Goal: Task Accomplishment & Management: Complete application form

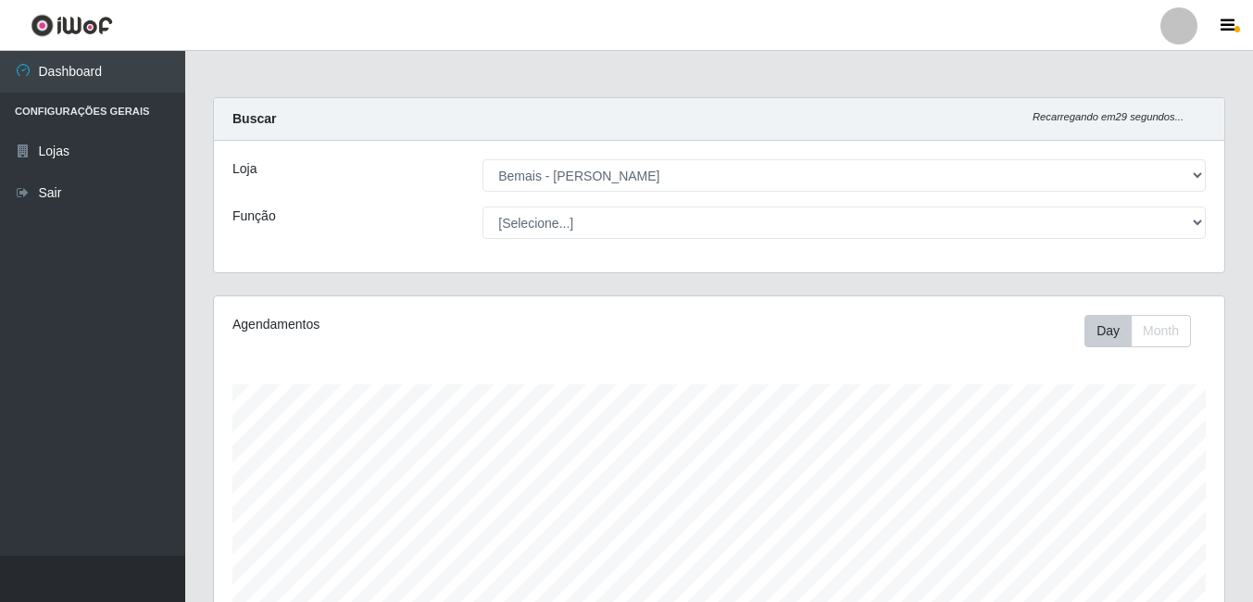
select select "230"
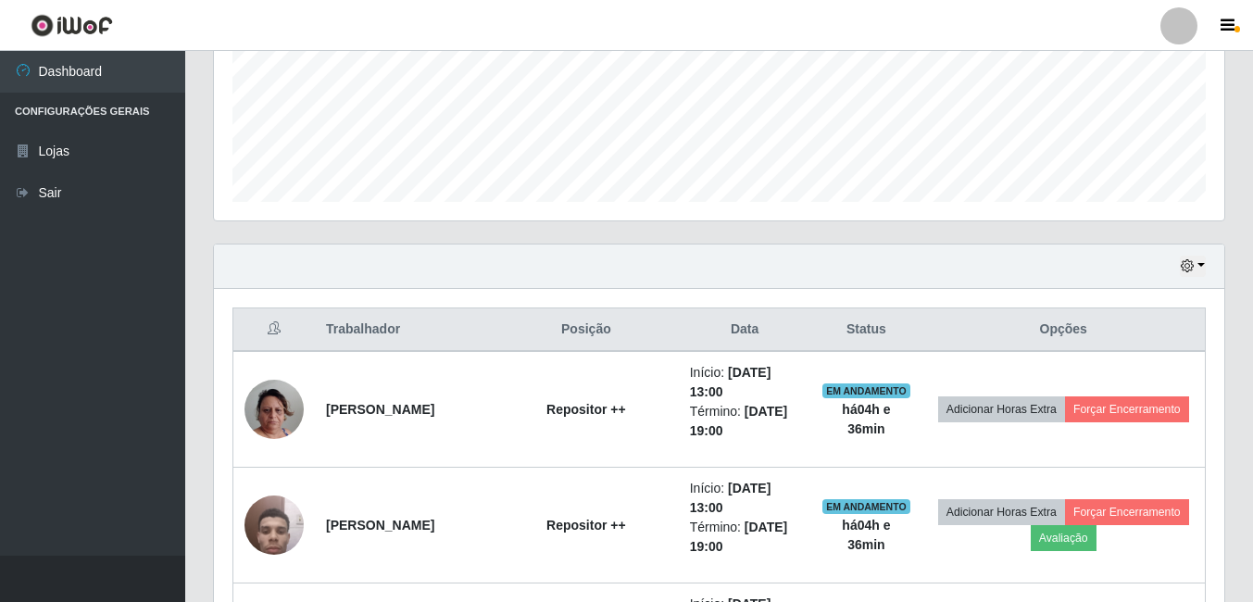
scroll to position [553, 0]
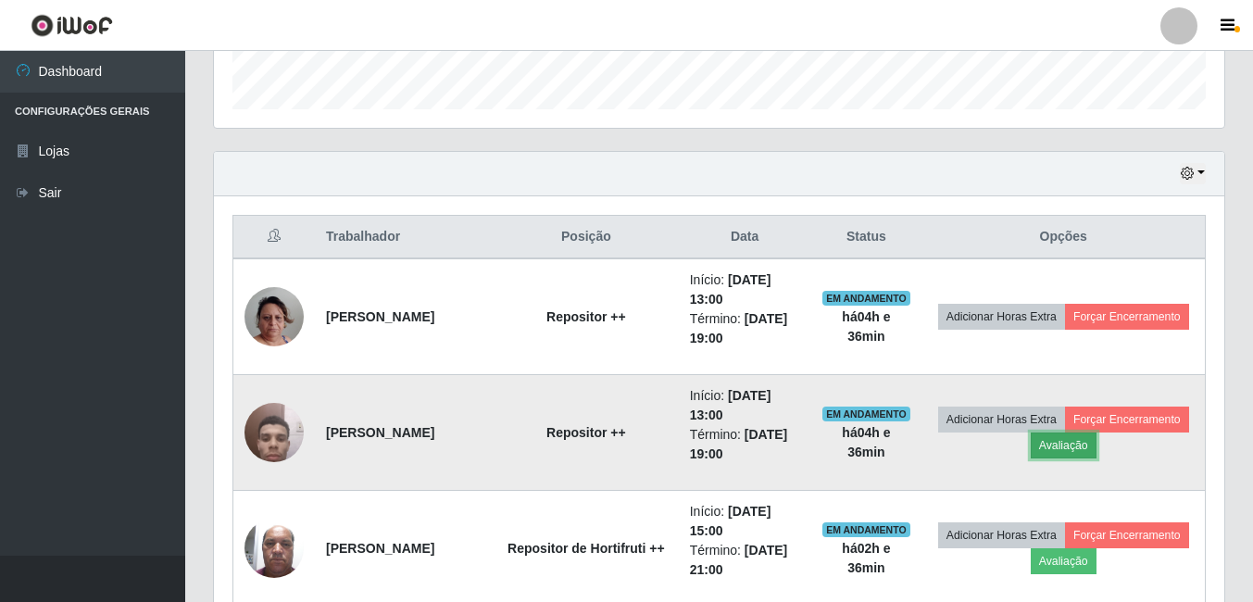
click at [1096, 448] on button "Avaliação" at bounding box center [1063, 445] width 66 height 26
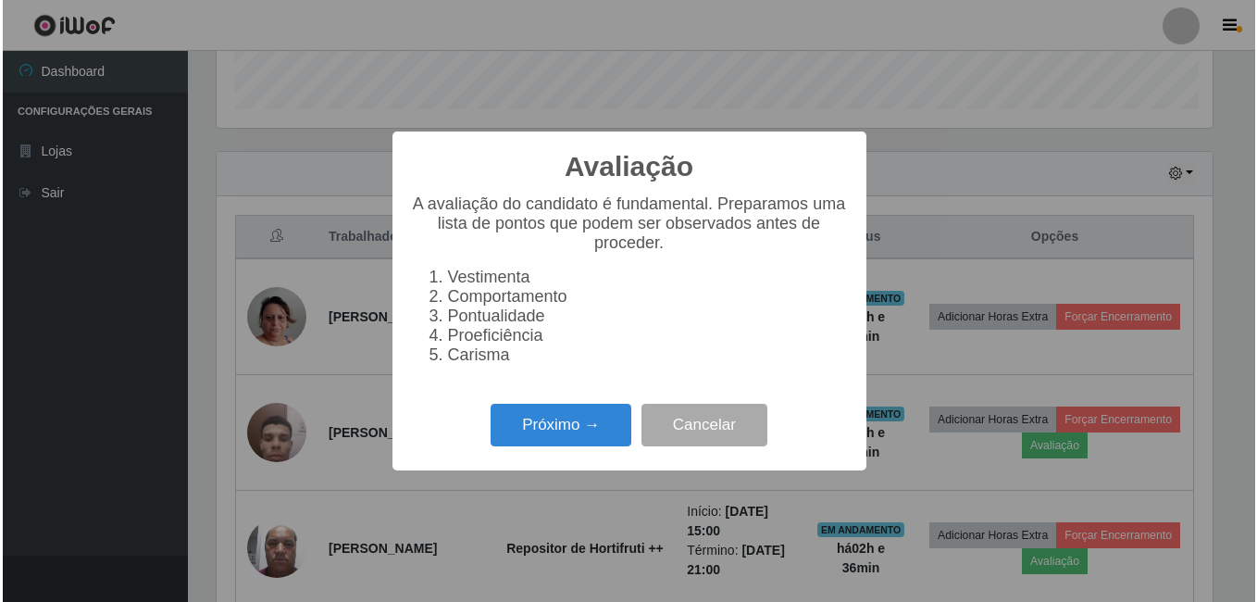
scroll to position [384, 1001]
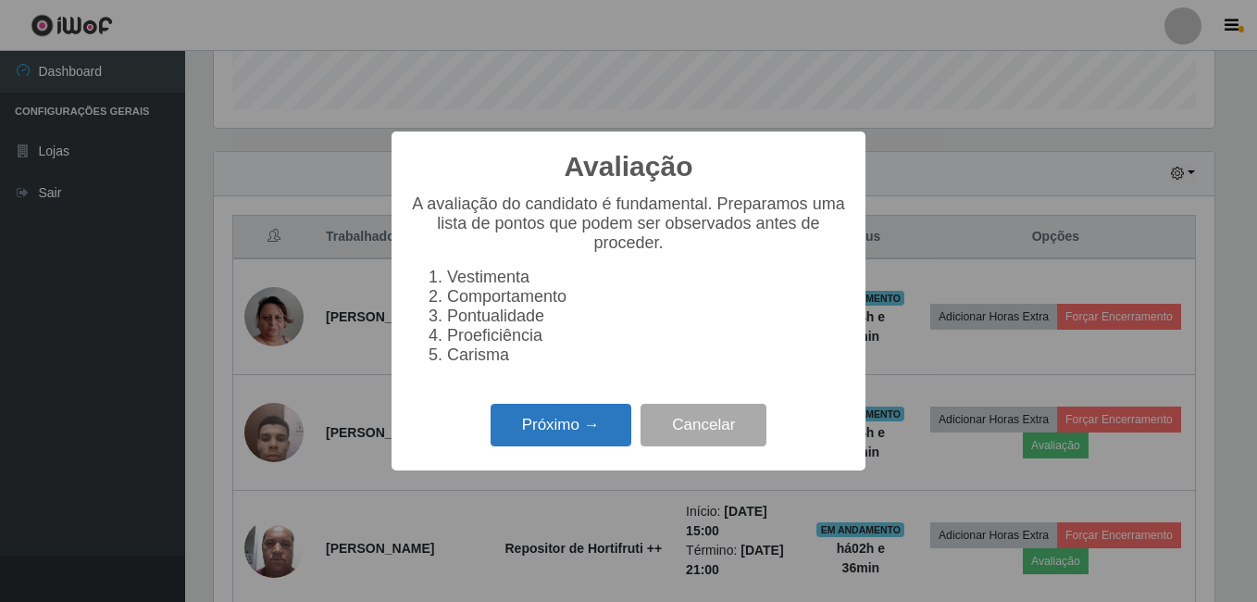
click at [571, 447] on button "Próximo →" at bounding box center [561, 426] width 141 height 44
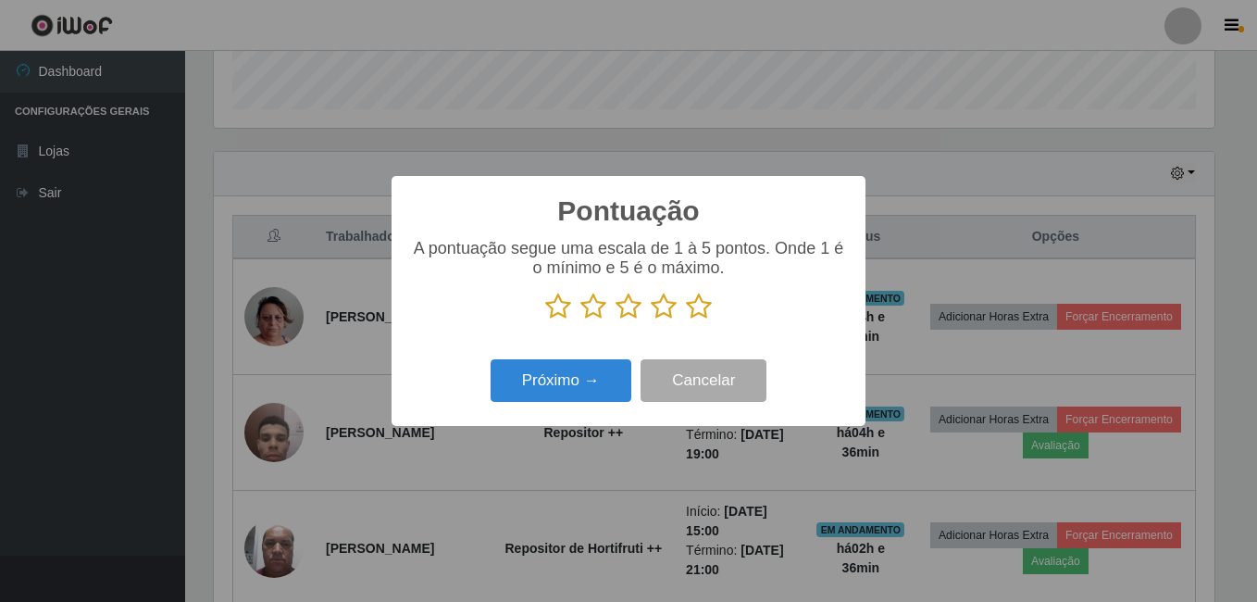
scroll to position [925415, 924798]
click at [705, 316] on icon at bounding box center [699, 307] width 26 height 28
click at [686, 320] on input "radio" at bounding box center [686, 320] width 0 height 0
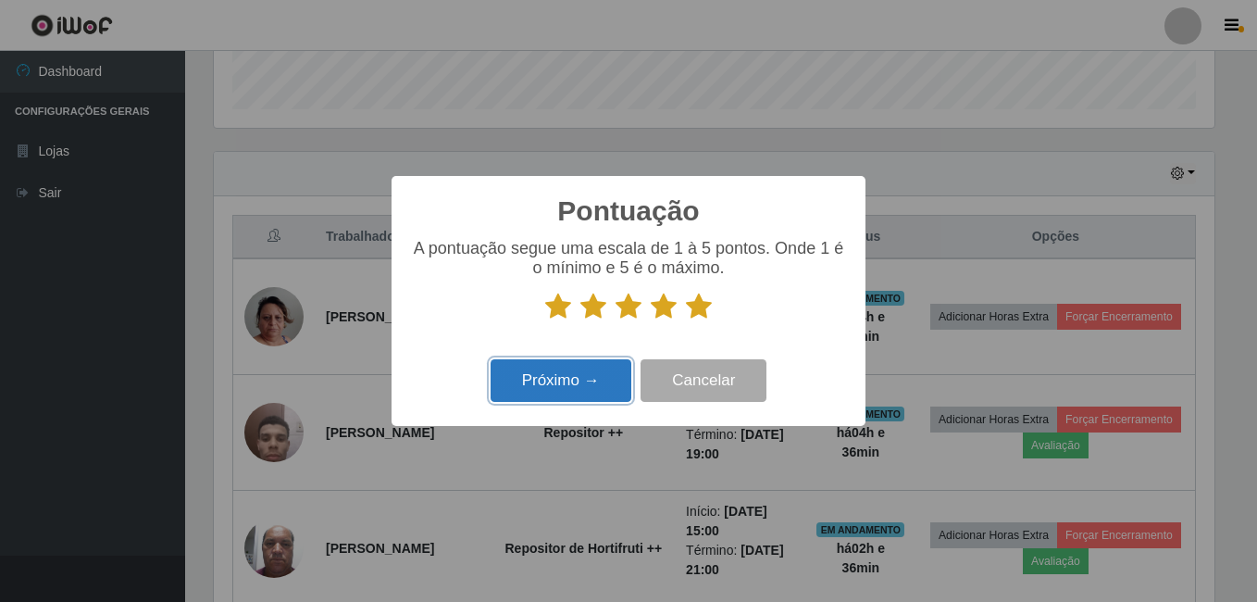
click at [613, 381] on button "Próximo →" at bounding box center [561, 381] width 141 height 44
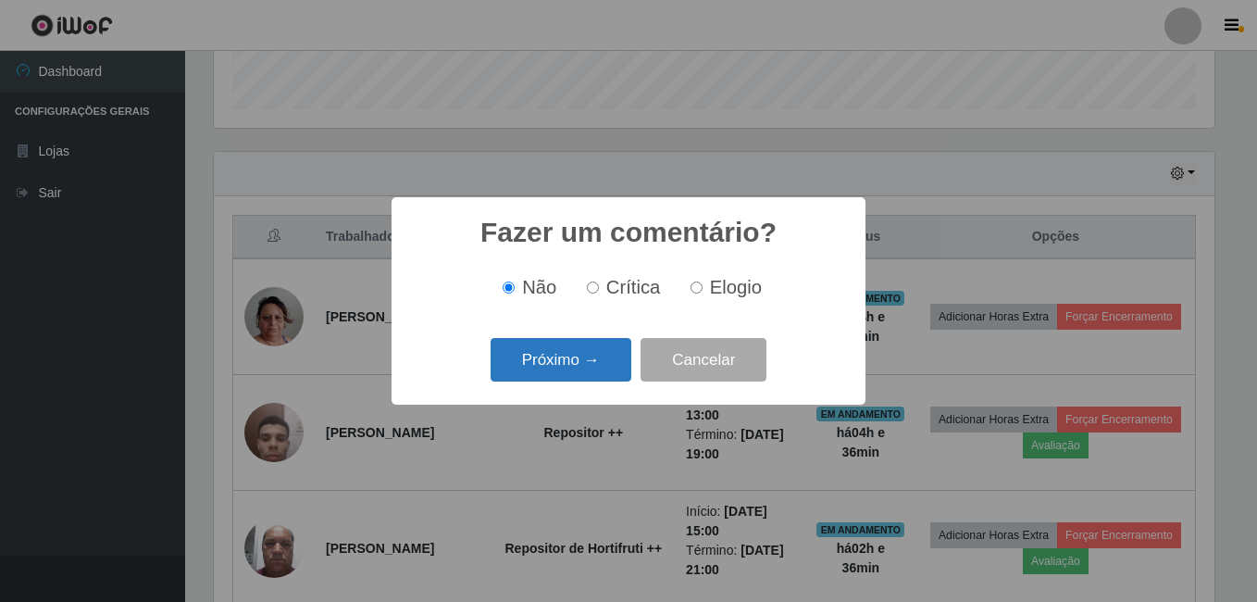
click at [611, 378] on button "Próximo →" at bounding box center [561, 360] width 141 height 44
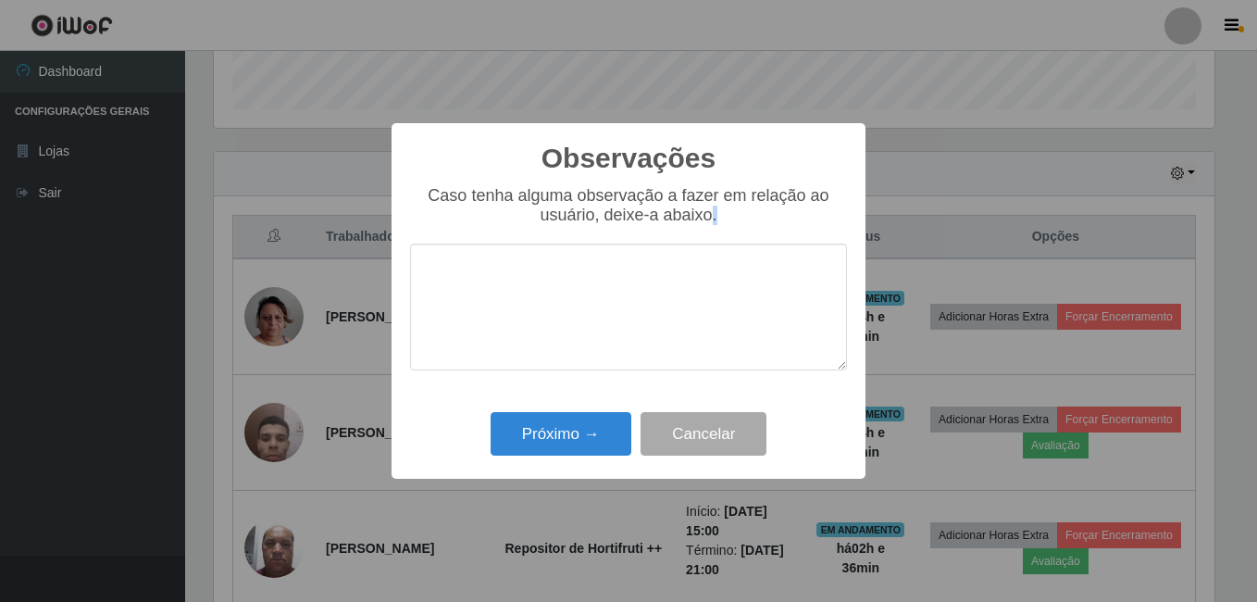
click at [611, 378] on div "Caso tenha alguma observação a fazer em relação ao usuário, deixe-a abaixo." at bounding box center [628, 287] width 437 height 203
drag, startPoint x: 611, startPoint y: 378, endPoint x: 595, endPoint y: 430, distance: 55.1
click at [595, 430] on button "Próximo →" at bounding box center [561, 434] width 141 height 44
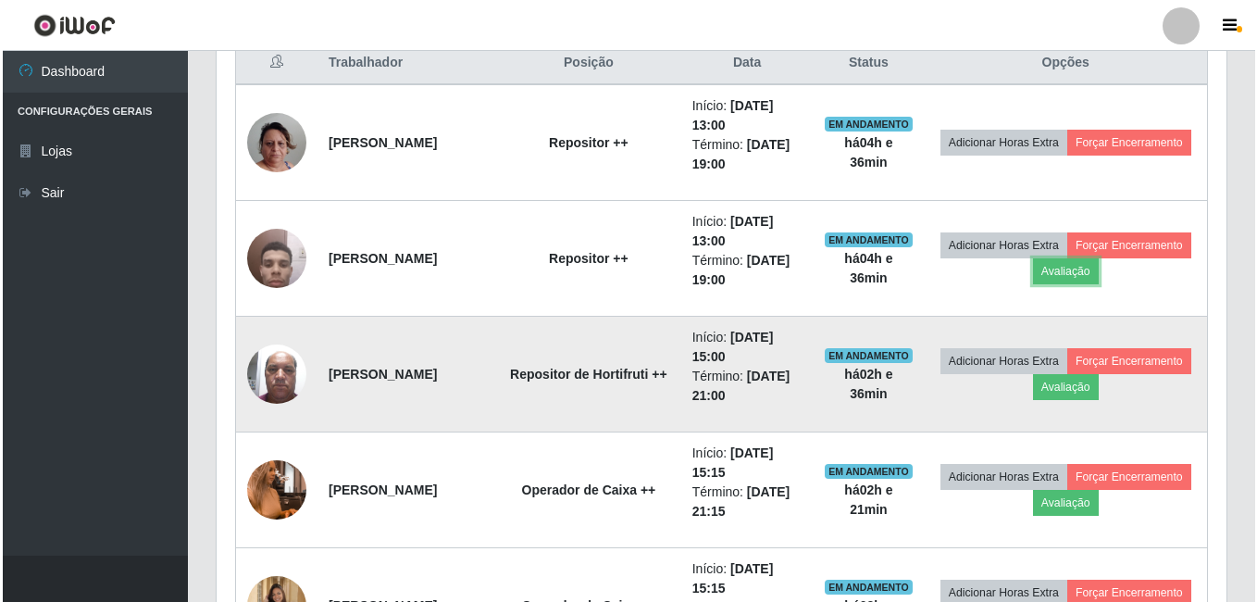
scroll to position [738, 0]
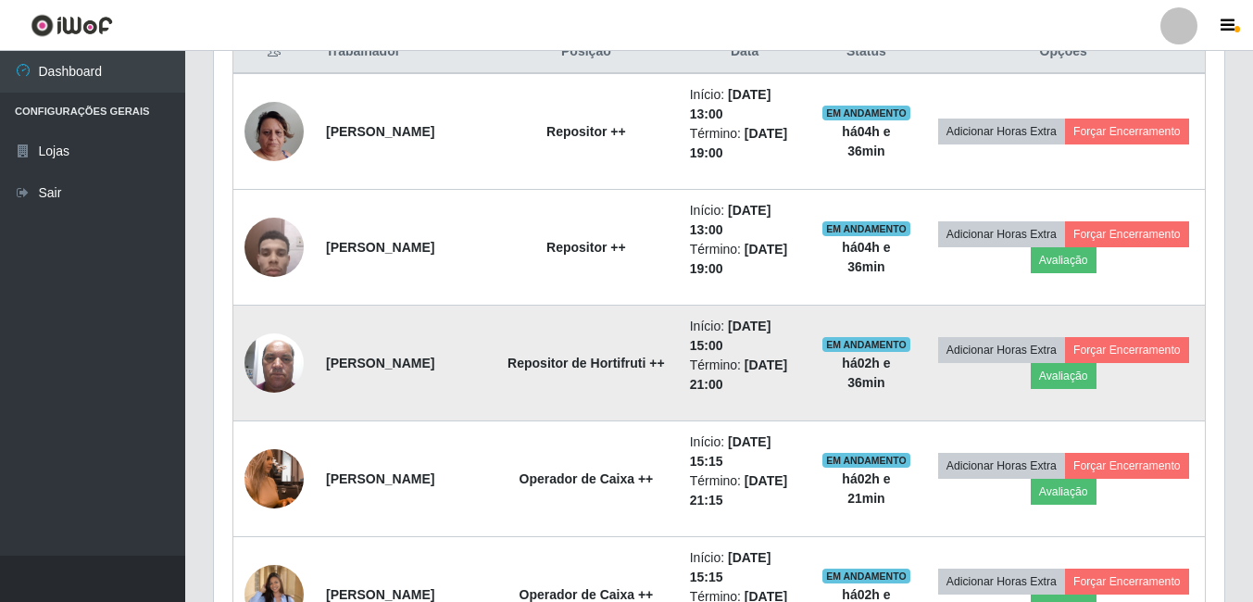
click at [294, 356] on img at bounding box center [273, 362] width 59 height 79
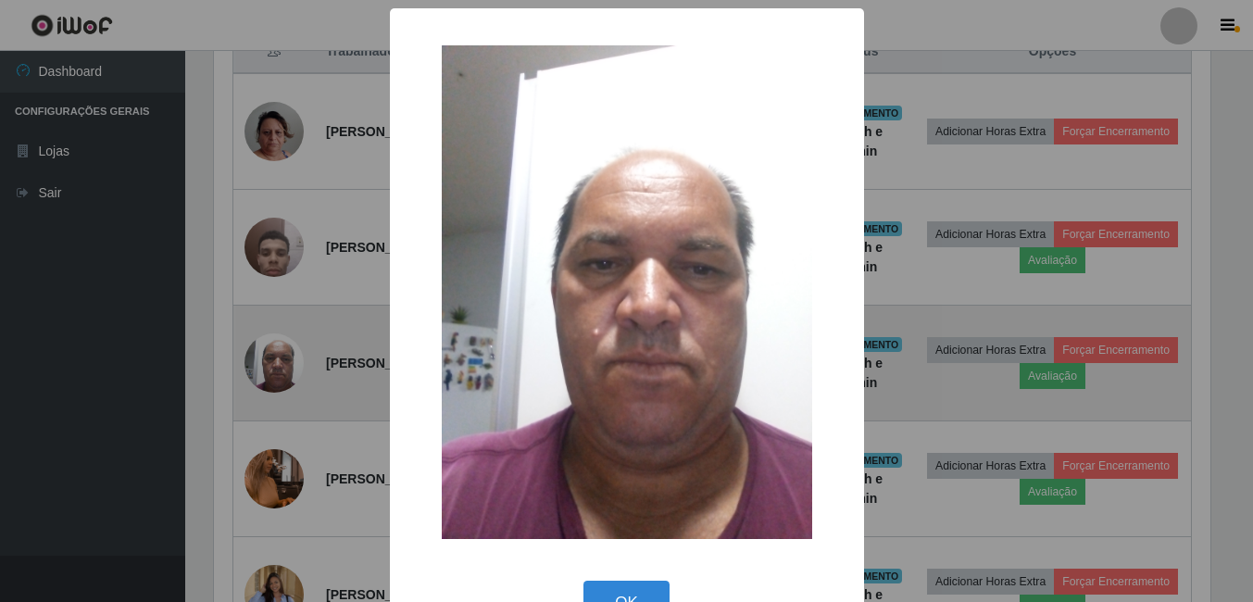
scroll to position [384, 1001]
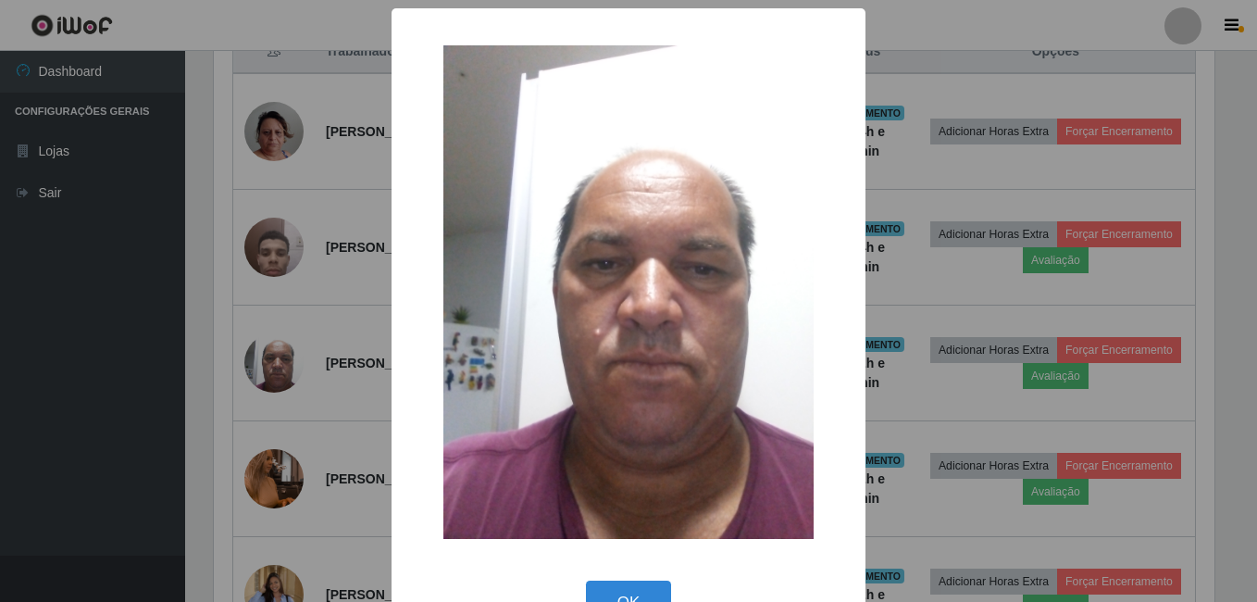
click at [277, 349] on div "× OK Cancel" at bounding box center [628, 301] width 1257 height 602
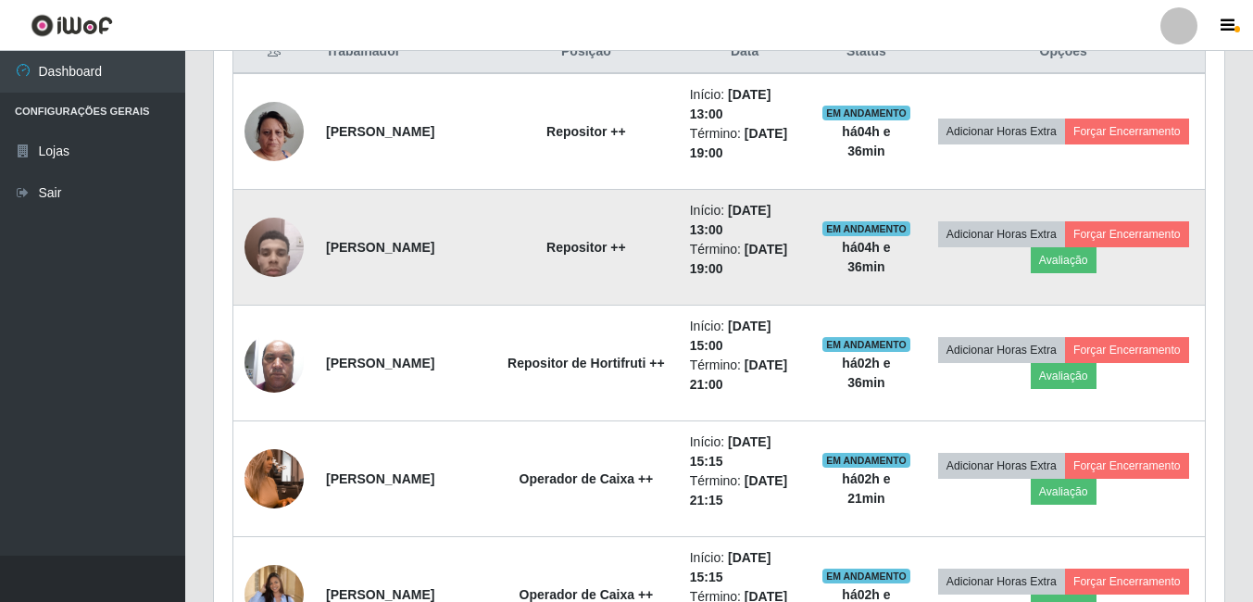
scroll to position [384, 1010]
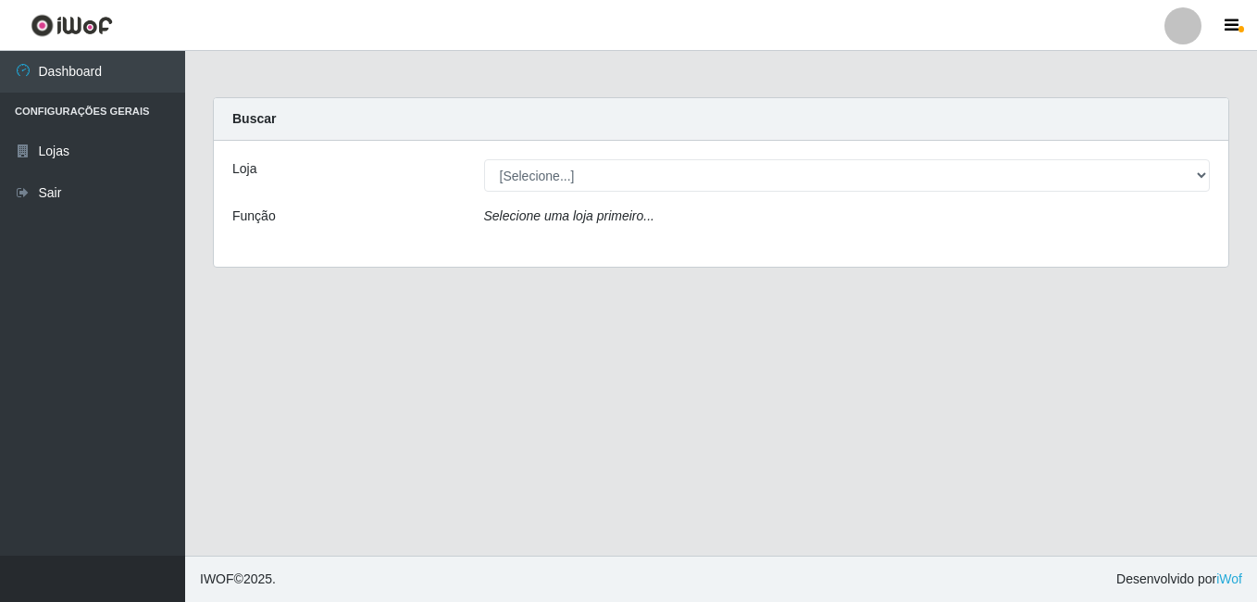
click at [538, 157] on div "Loja [Selecione...] Bemais - Ruy Carneiro Função Selecione uma loja primeiro..." at bounding box center [721, 204] width 1015 height 126
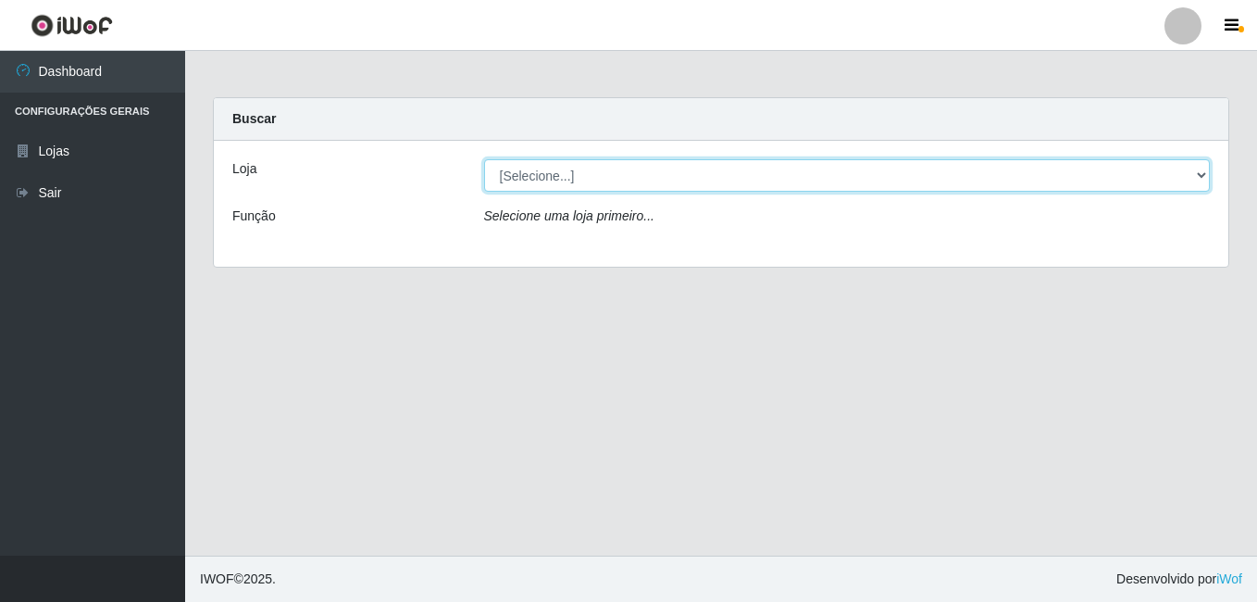
click at [556, 175] on select "[Selecione...] Bemais - Ruy Carneiro" at bounding box center [847, 175] width 727 height 32
select select "230"
click at [484, 159] on select "[Selecione...] Bemais - Ruy Carneiro" at bounding box center [847, 175] width 727 height 32
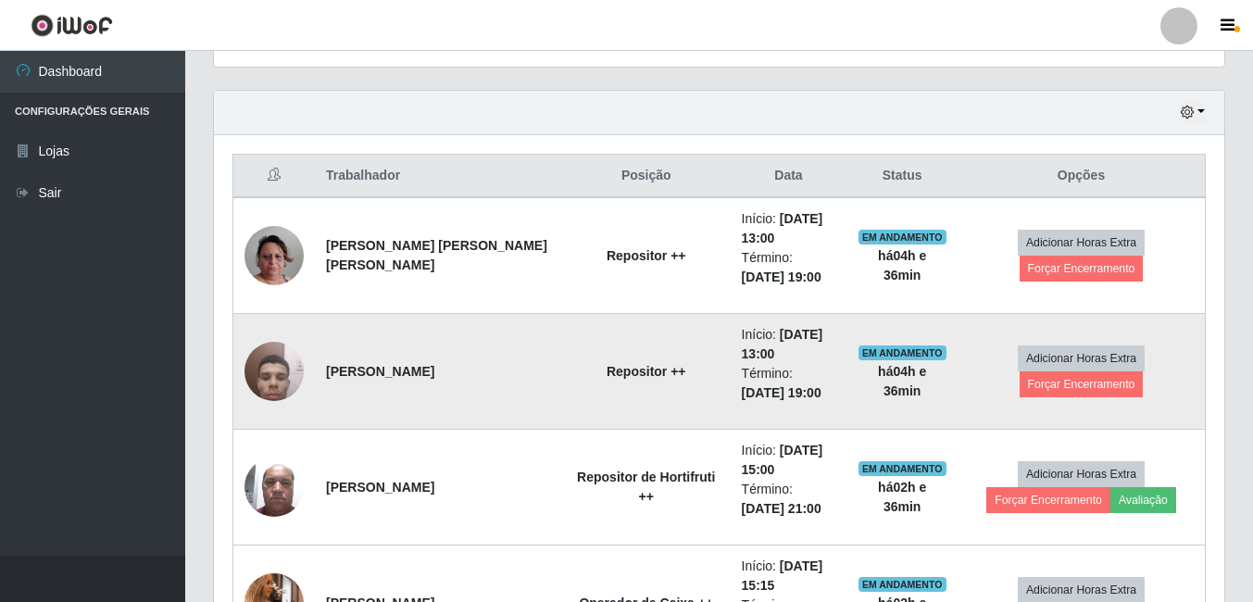
scroll to position [555, 0]
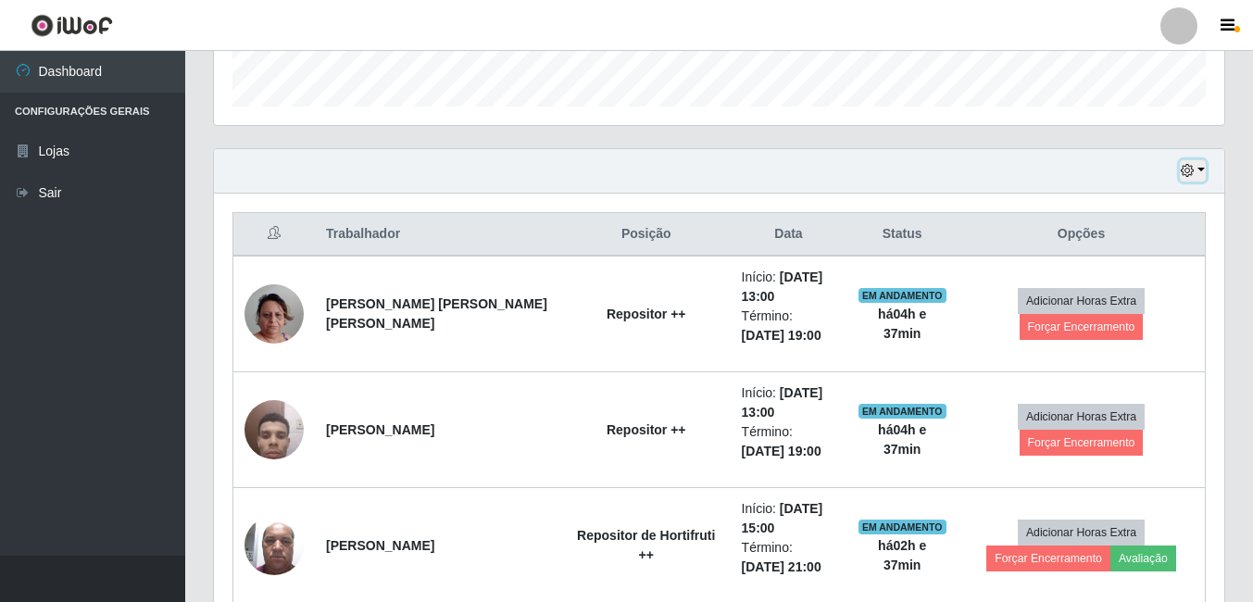
click at [1188, 168] on icon "button" at bounding box center [1186, 170] width 13 height 13
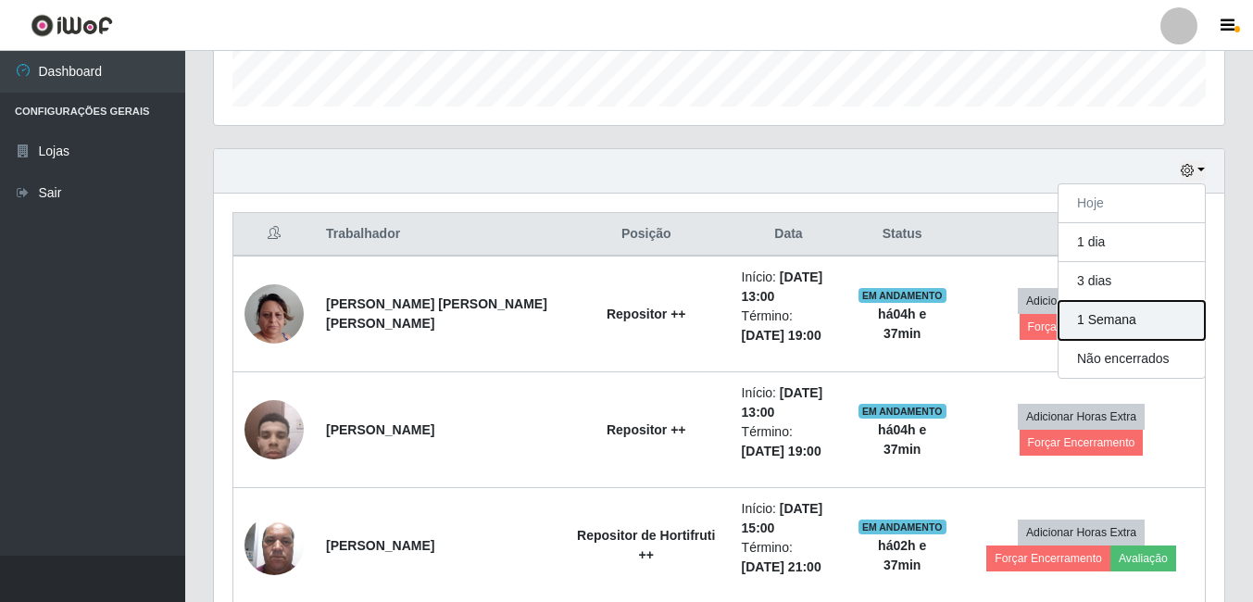
click at [1110, 325] on button "1 Semana" at bounding box center [1131, 320] width 146 height 39
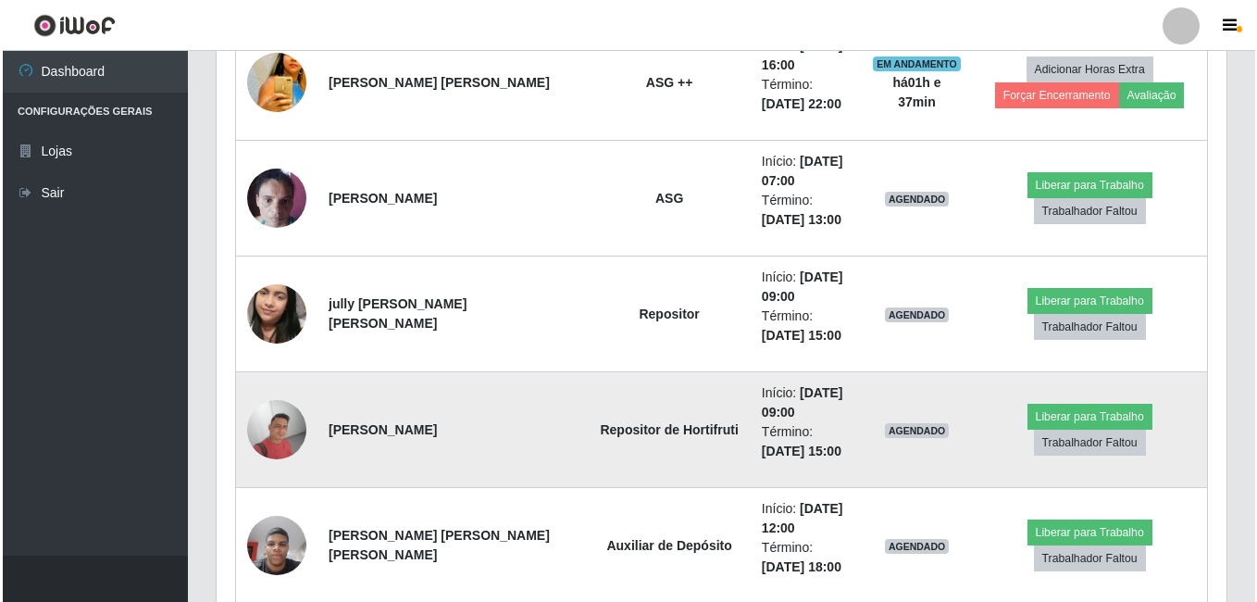
scroll to position [2500, 0]
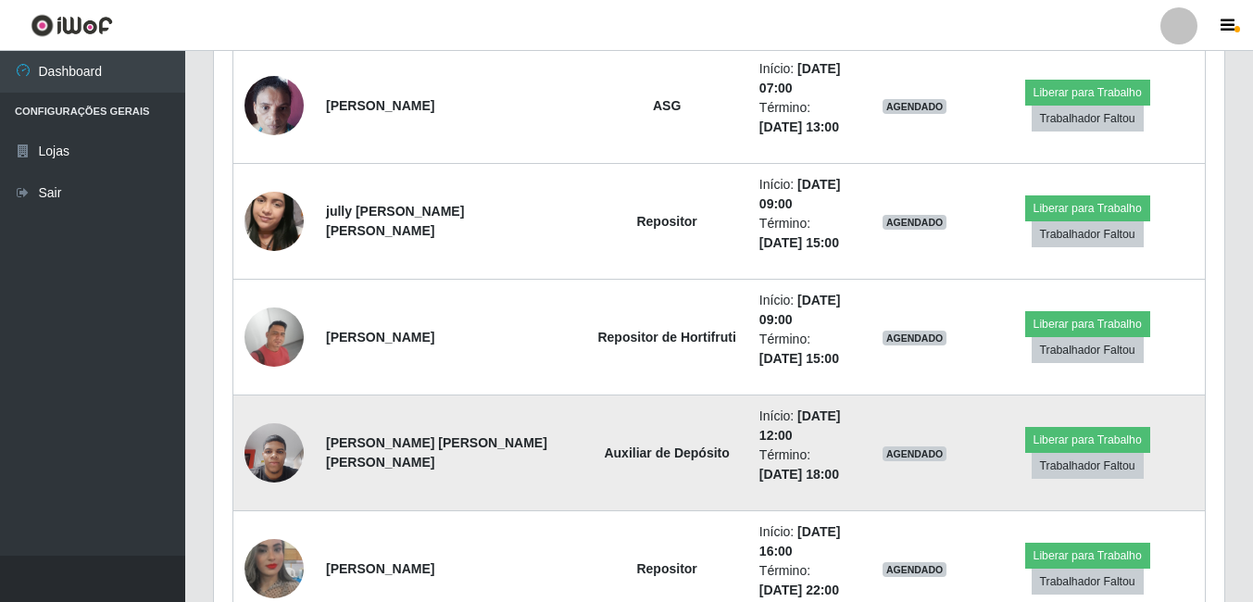
click at [275, 441] on img at bounding box center [273, 452] width 59 height 79
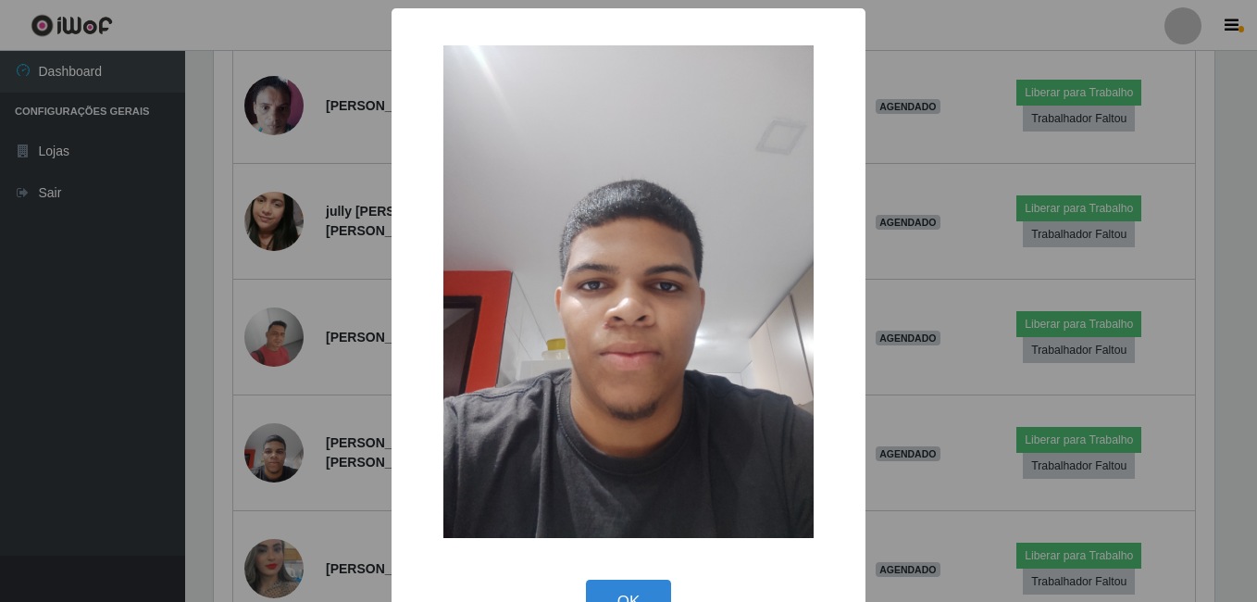
click at [266, 420] on div "× OK Cancel" at bounding box center [628, 301] width 1257 height 602
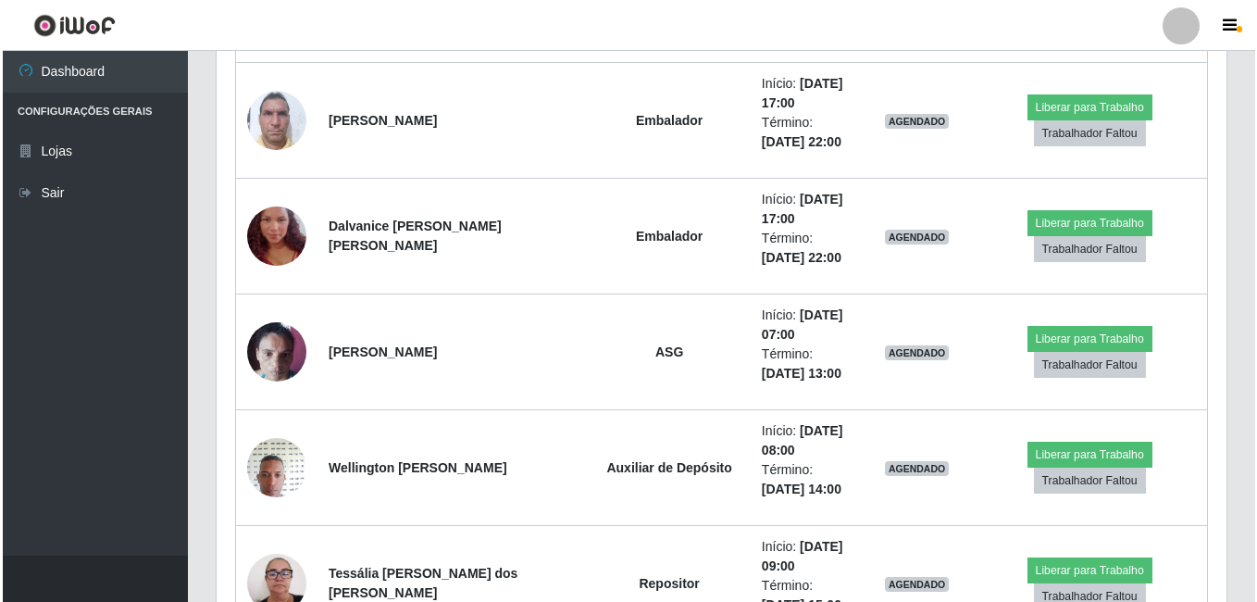
scroll to position [3611, 0]
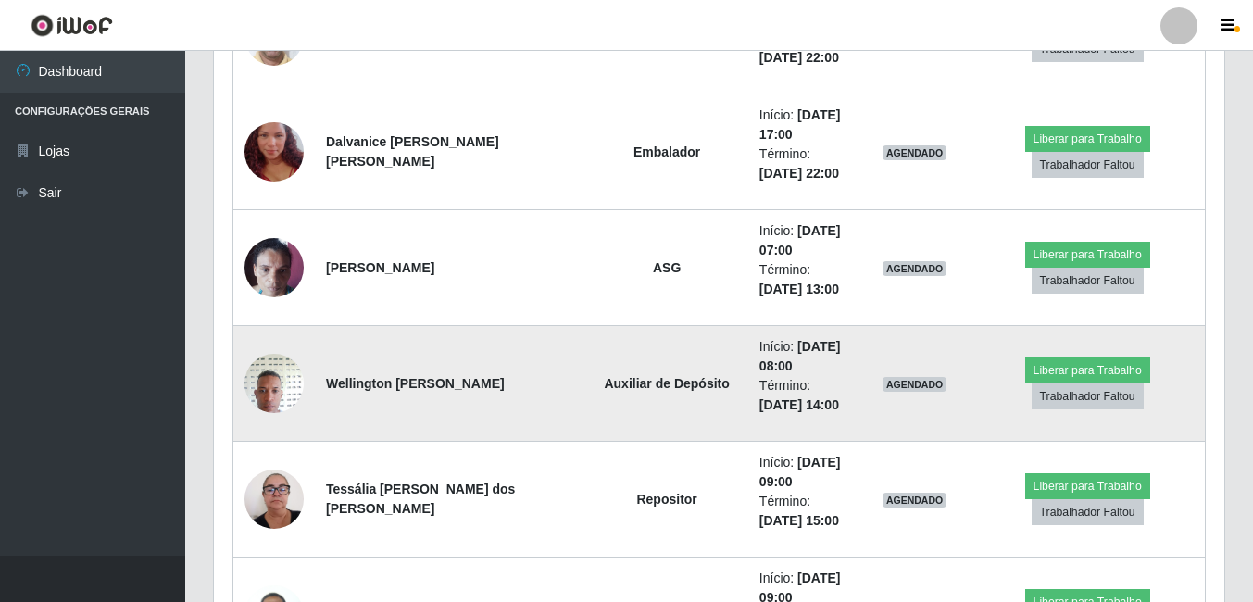
click at [281, 369] on img at bounding box center [273, 382] width 59 height 79
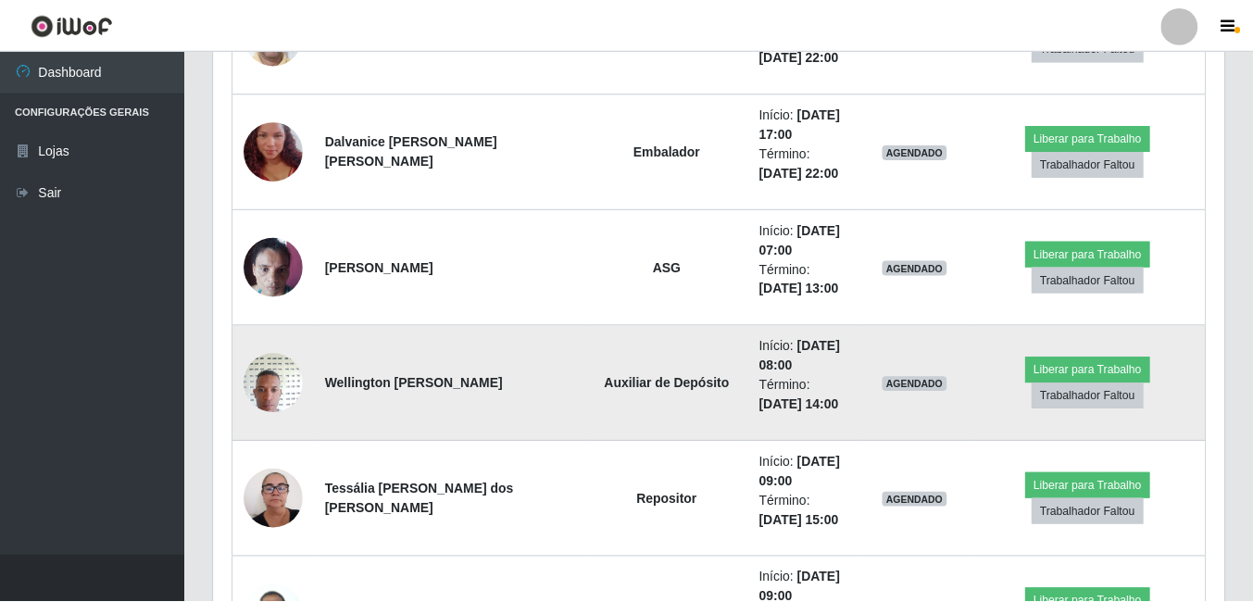
scroll to position [384, 1001]
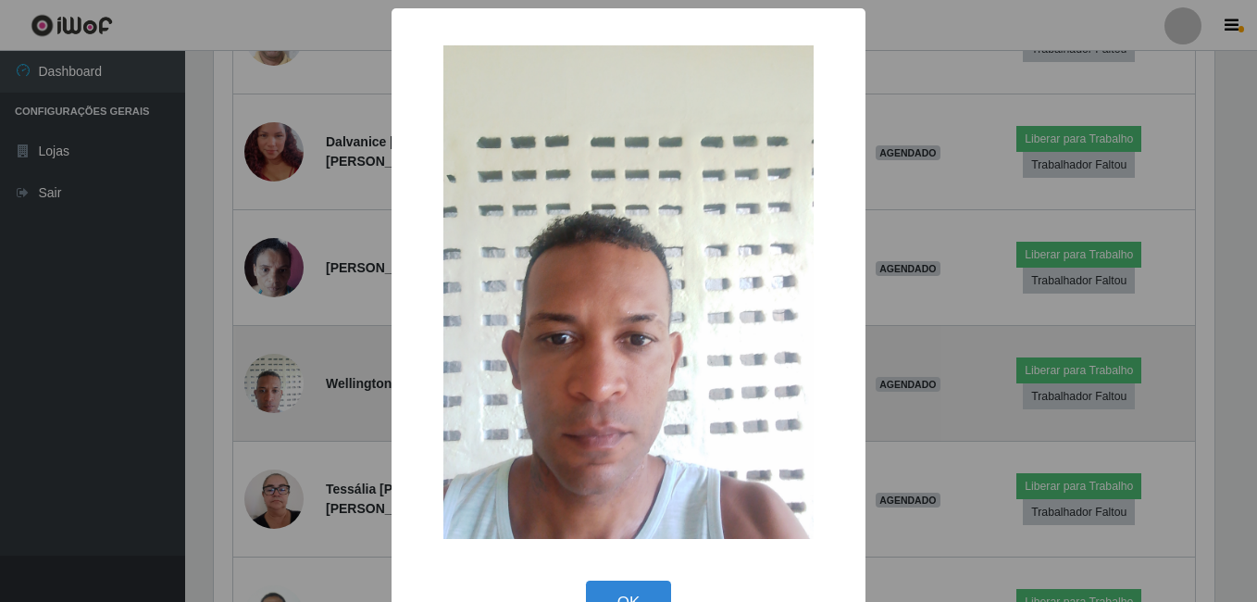
click at [281, 369] on div "× OK Cancel" at bounding box center [628, 301] width 1257 height 602
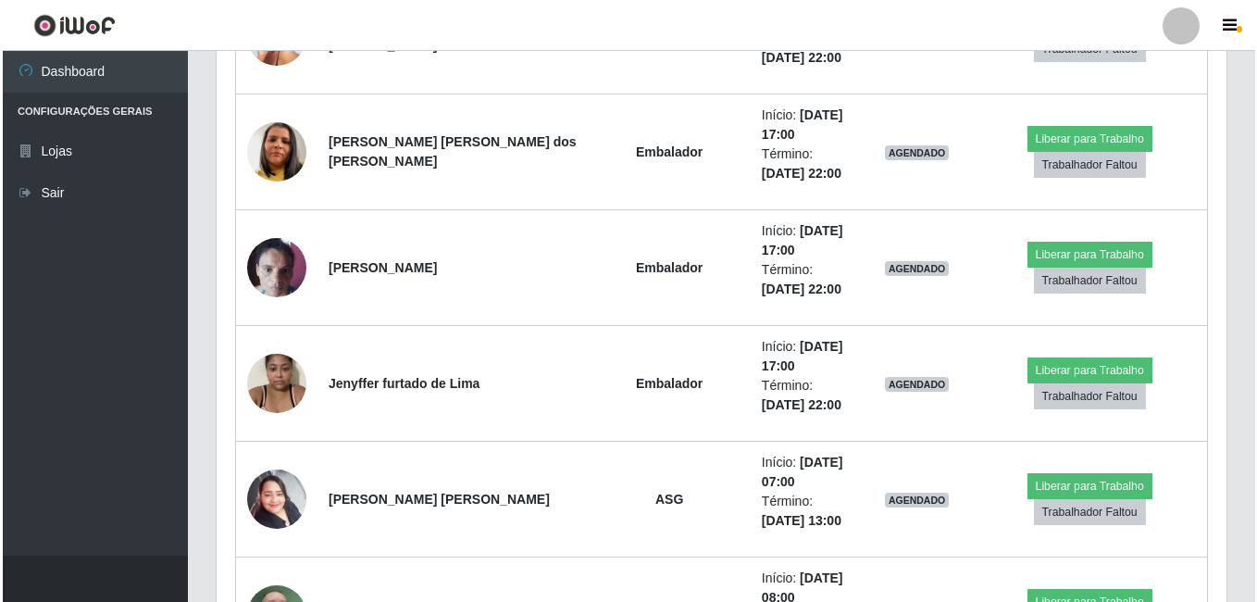
scroll to position [5092, 0]
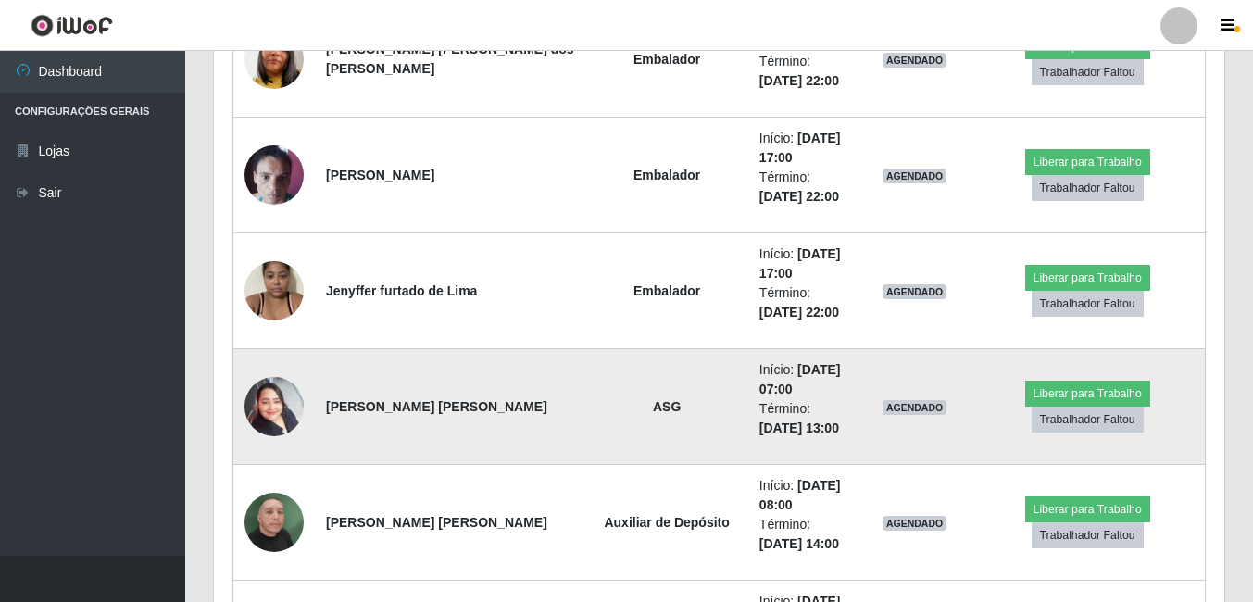
click at [268, 406] on img at bounding box center [273, 406] width 59 height 79
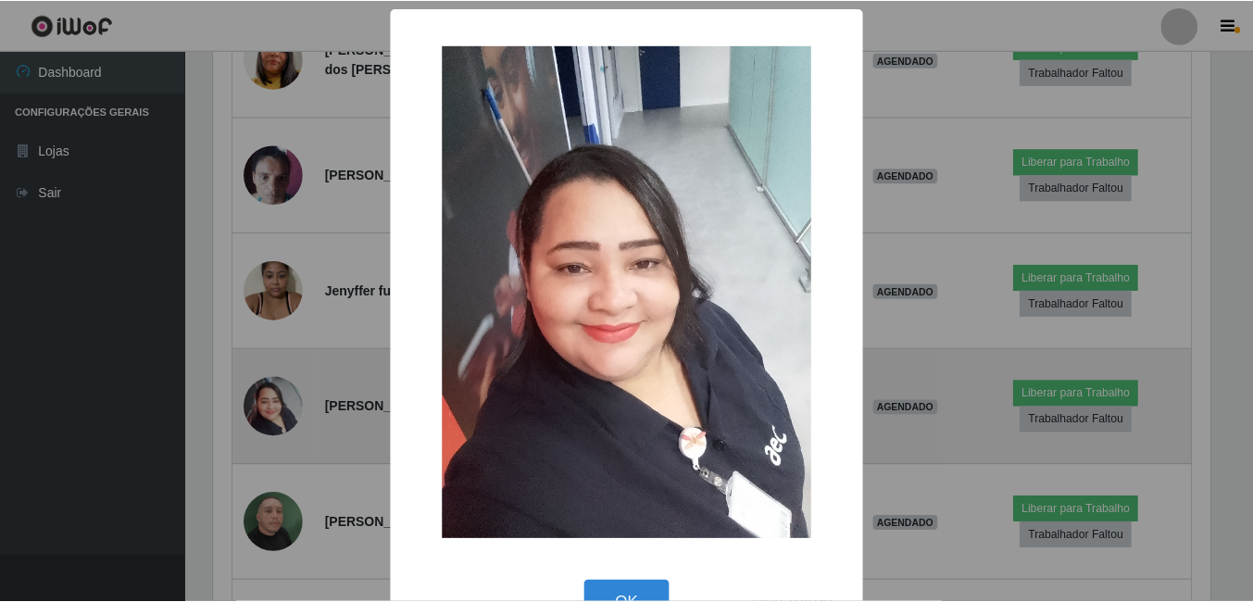
scroll to position [384, 1001]
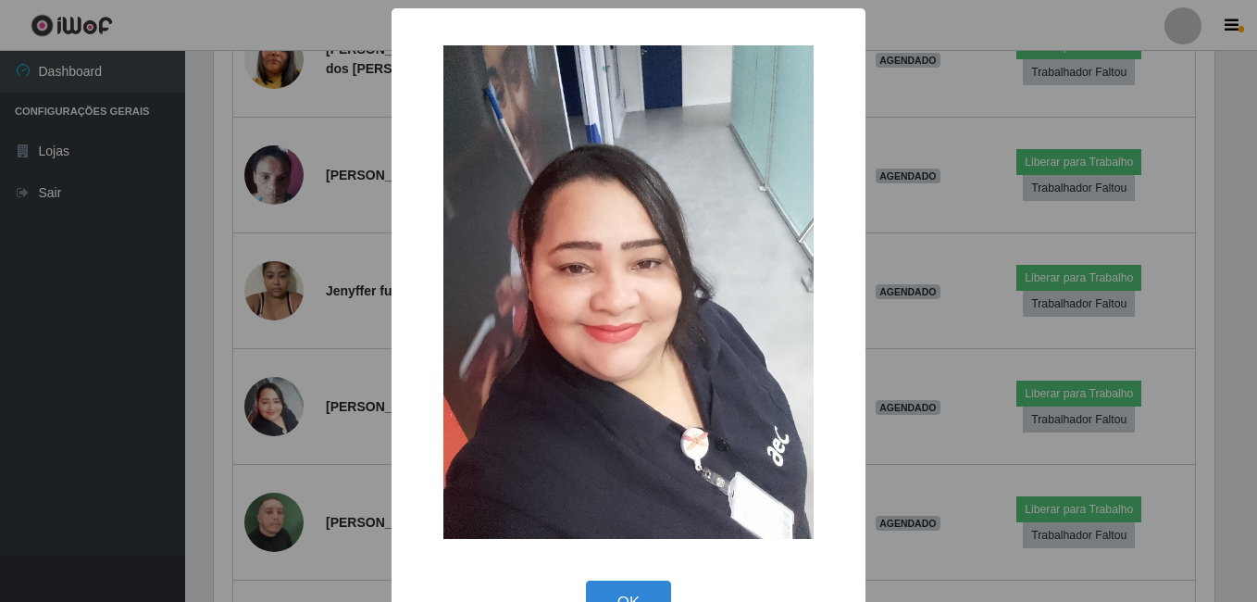
click at [269, 405] on div "× OK Cancel" at bounding box center [628, 301] width 1257 height 602
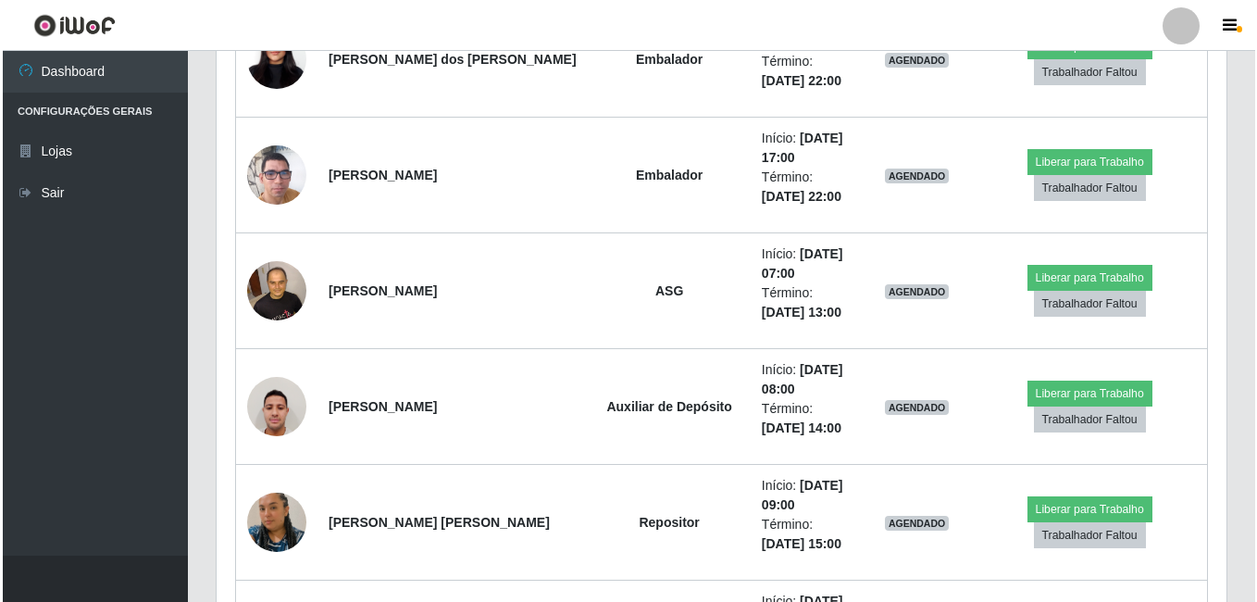
scroll to position [7036, 0]
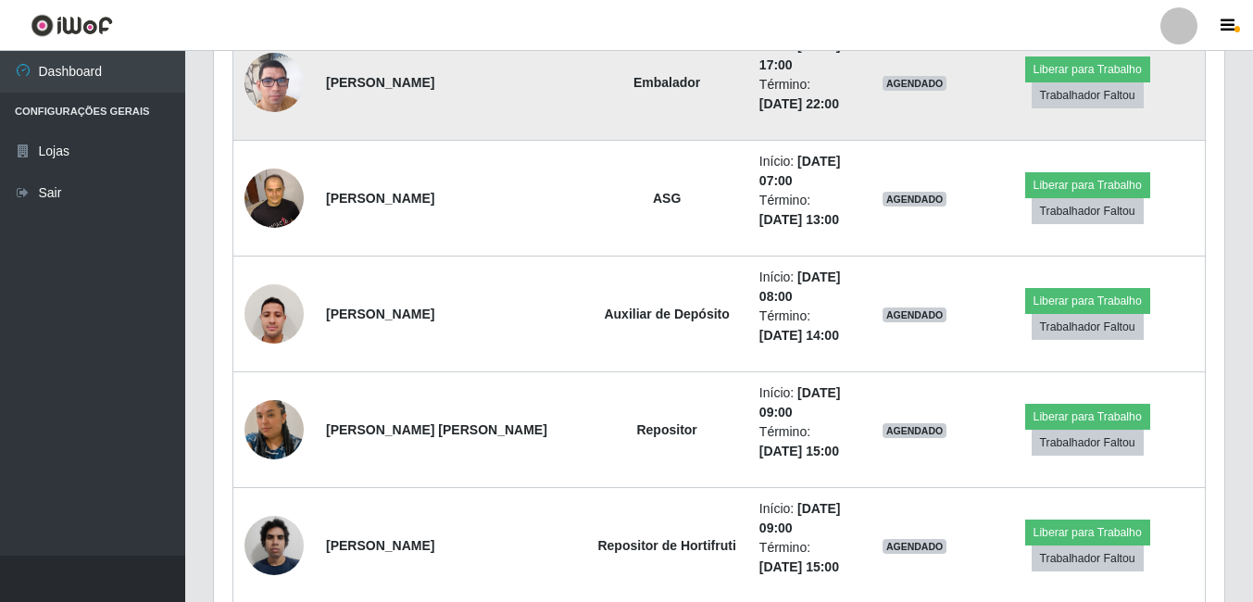
click at [280, 72] on img at bounding box center [273, 83] width 59 height 106
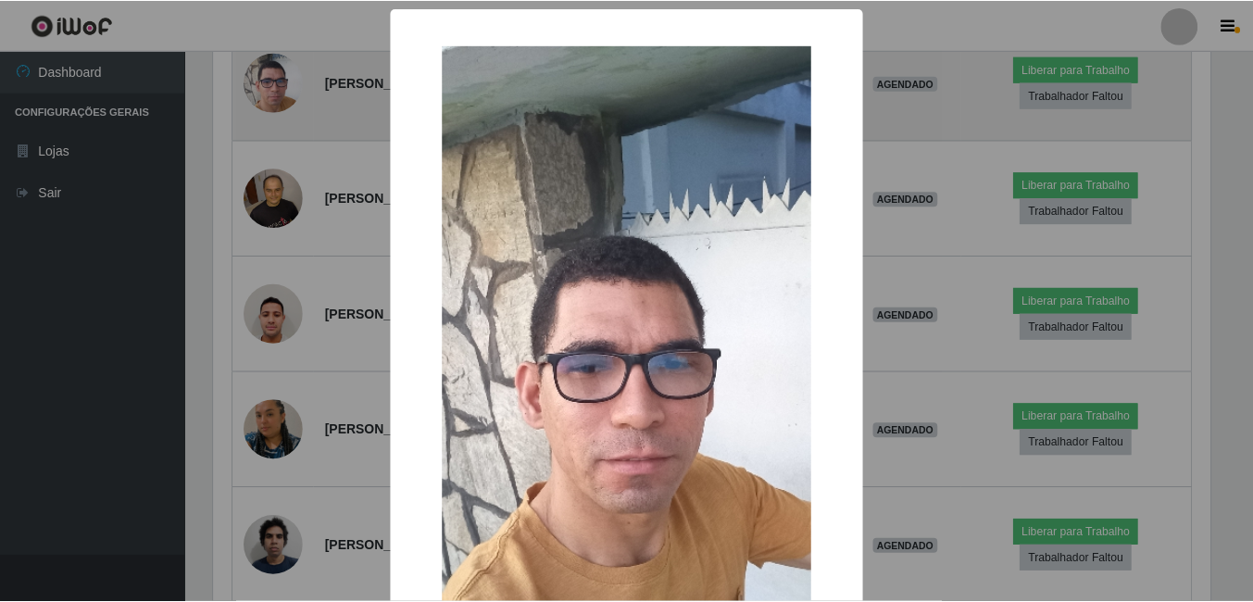
scroll to position [384, 1001]
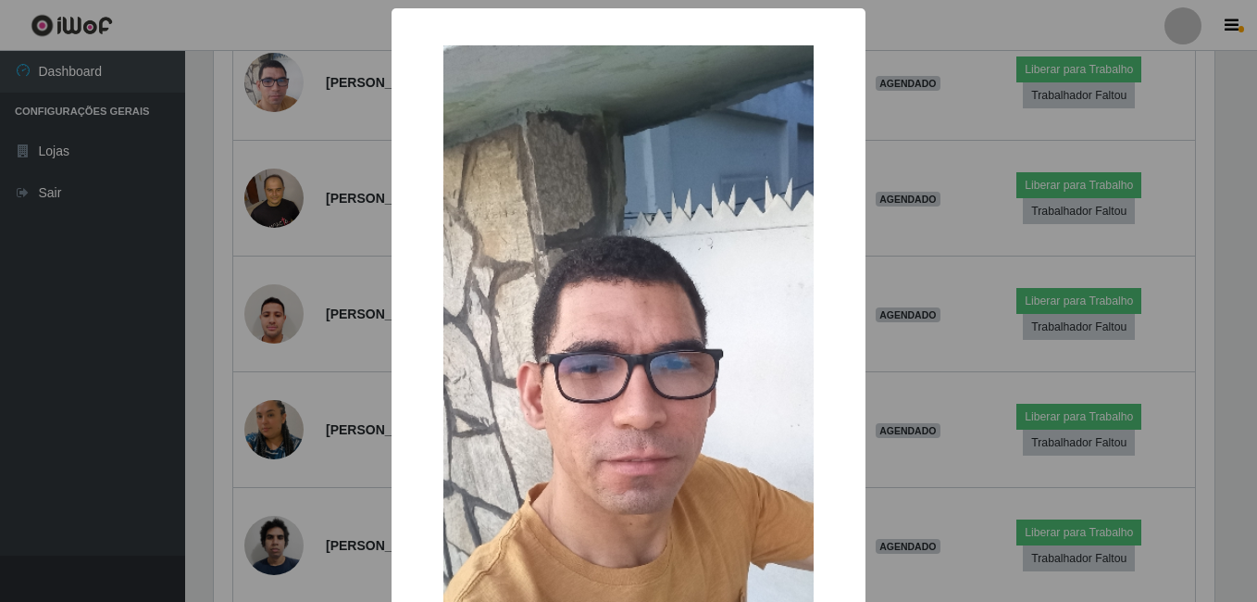
click at [298, 275] on div "× OK Cancel" at bounding box center [628, 301] width 1257 height 602
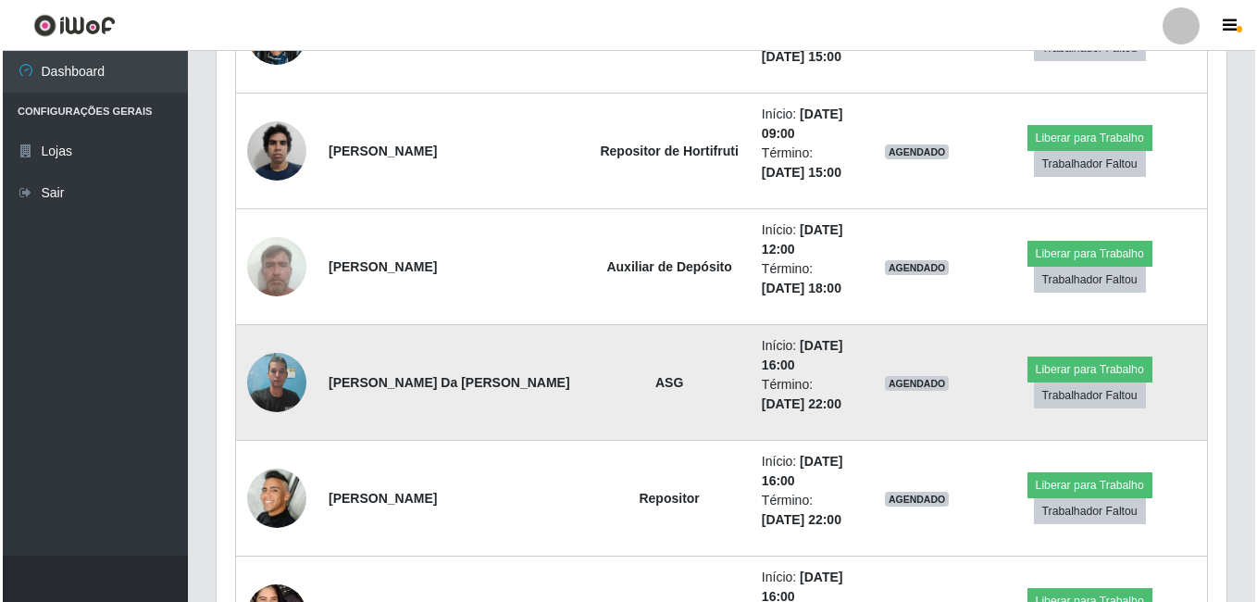
scroll to position [7499, 0]
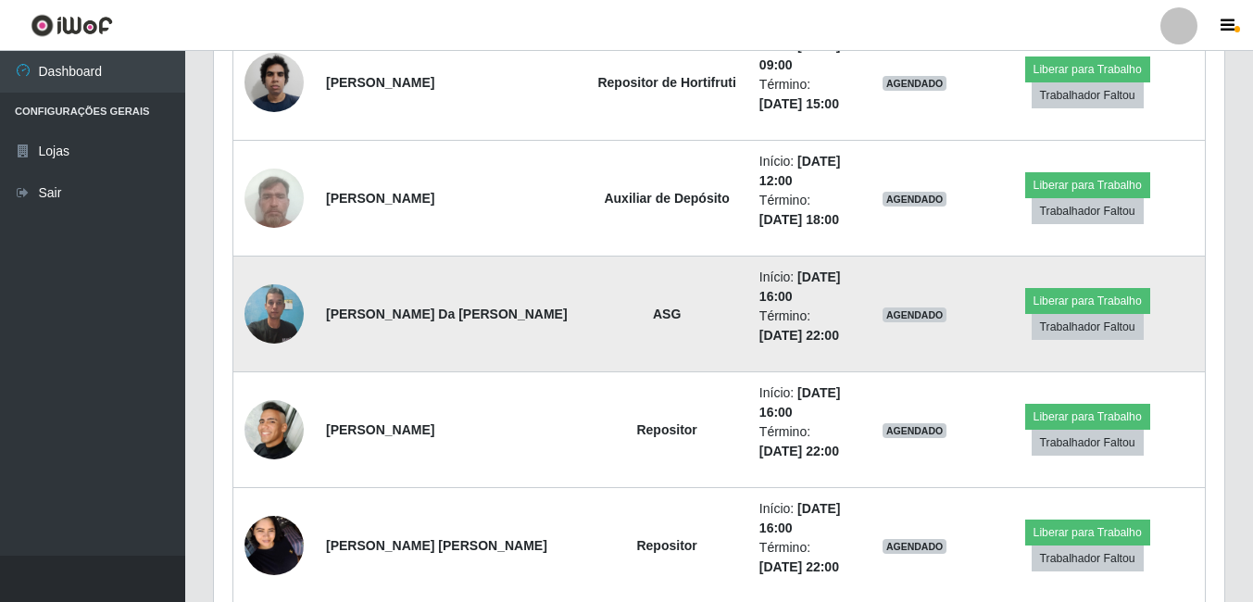
click at [318, 320] on td "Haddy Lamour Machado Da Silva Sobrinho" at bounding box center [450, 314] width 270 height 116
click at [247, 312] on img at bounding box center [273, 313] width 59 height 79
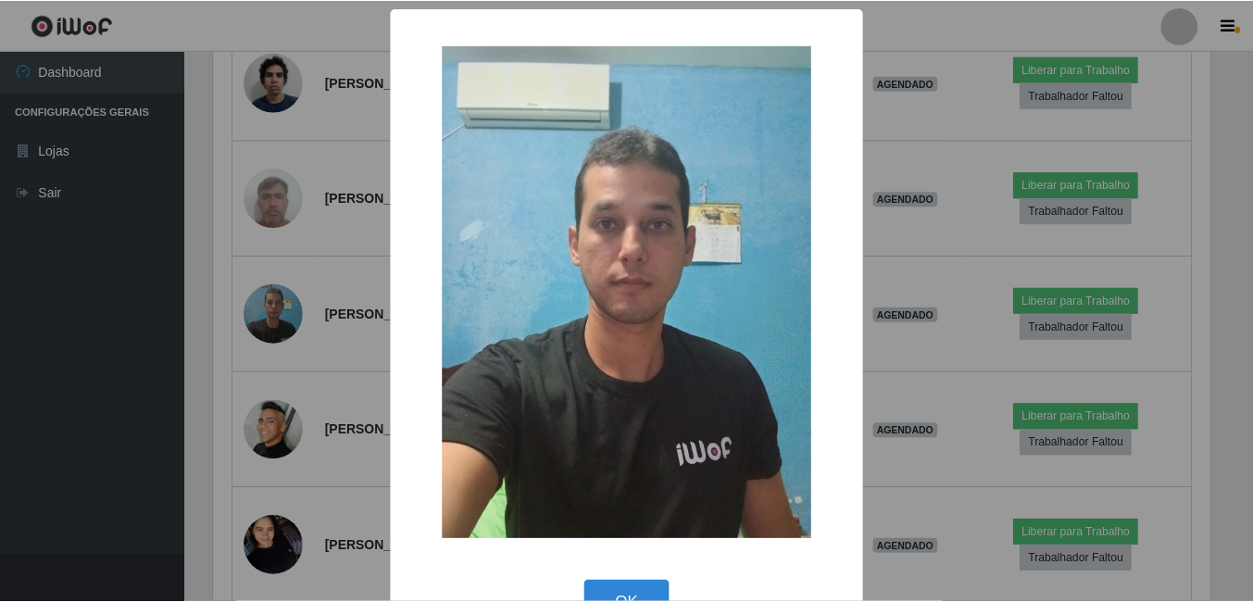
scroll to position [384, 1001]
click at [285, 313] on div "× OK Cancel" at bounding box center [628, 301] width 1257 height 602
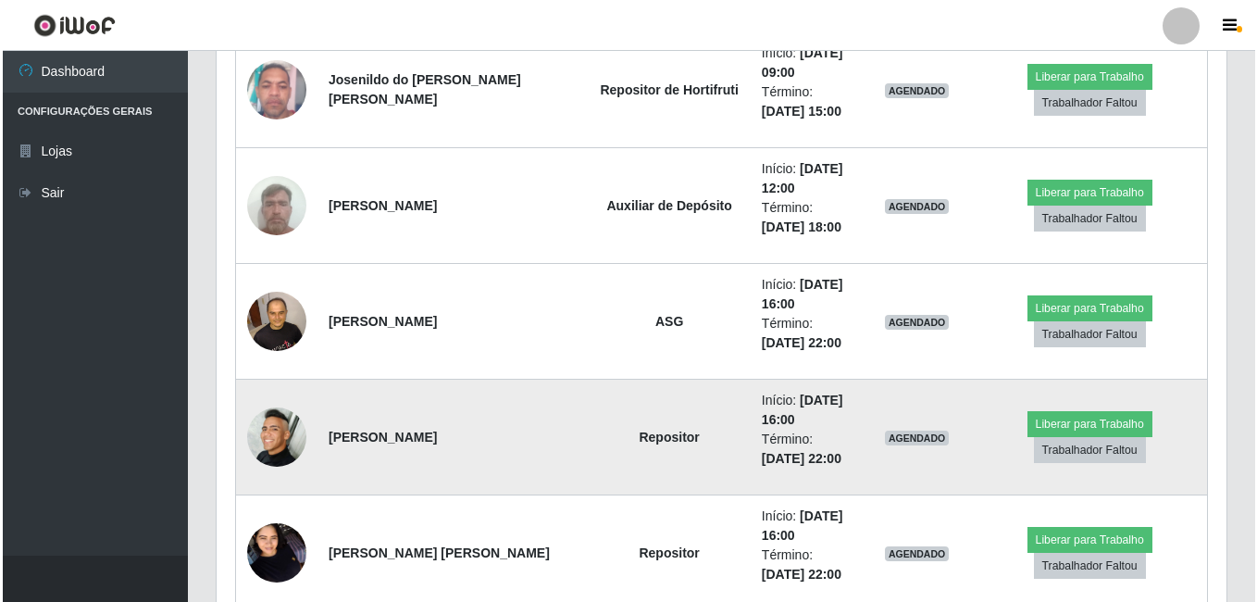
scroll to position [9258, 0]
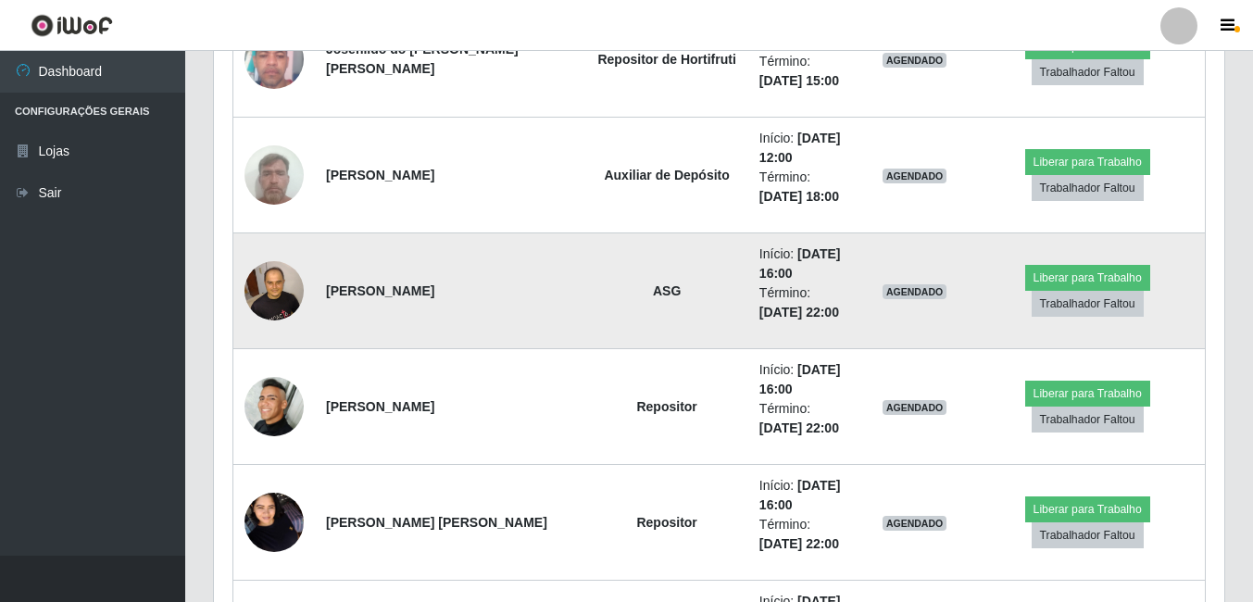
click at [283, 281] on img at bounding box center [273, 290] width 59 height 79
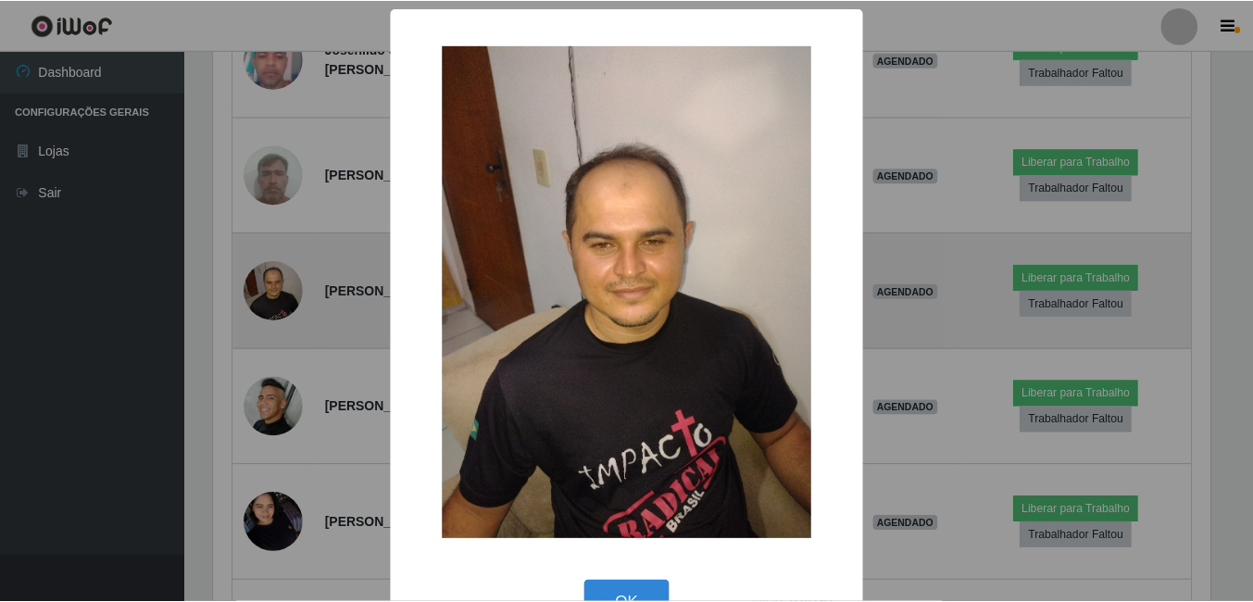
scroll to position [384, 1001]
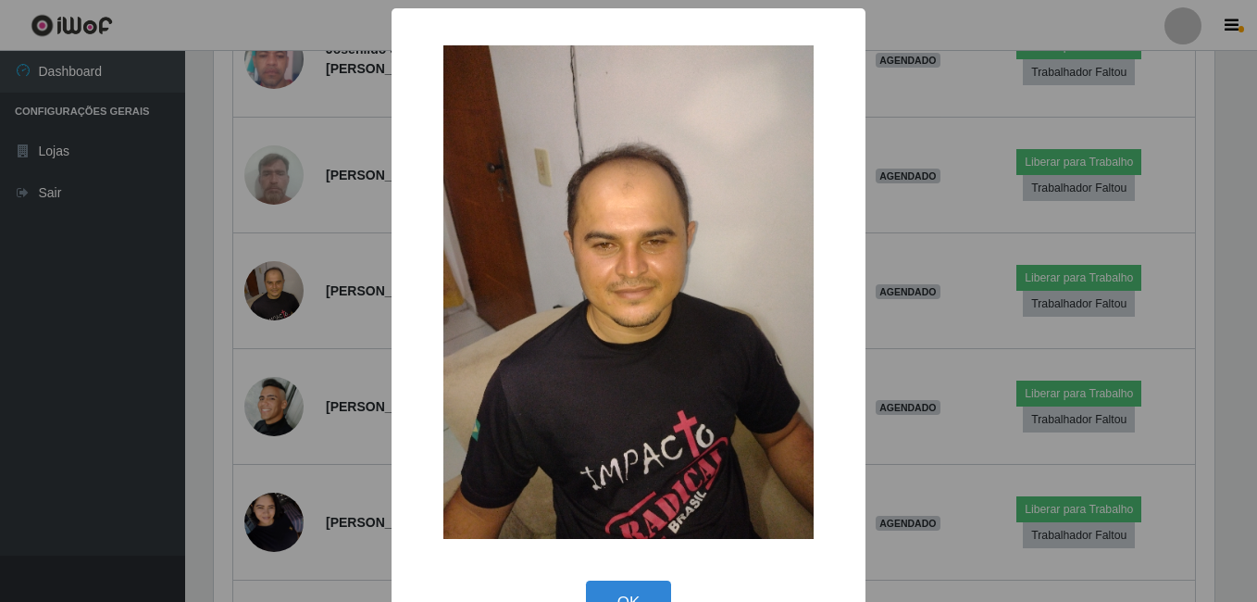
click at [270, 287] on div "× OK Cancel" at bounding box center [628, 301] width 1257 height 602
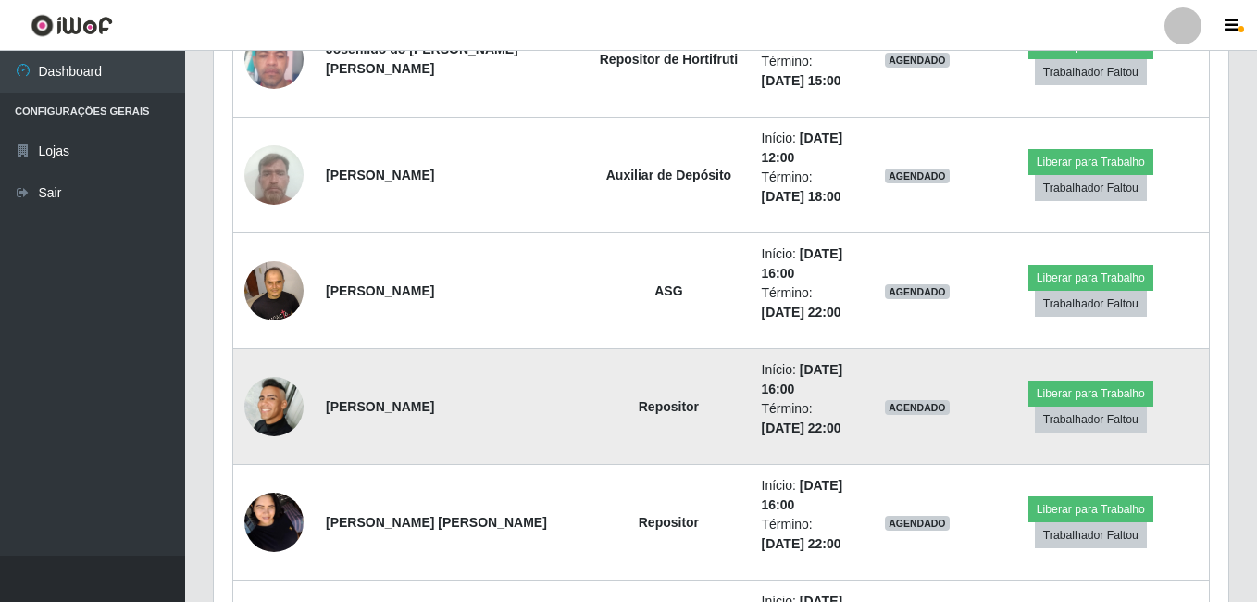
scroll to position [384, 1010]
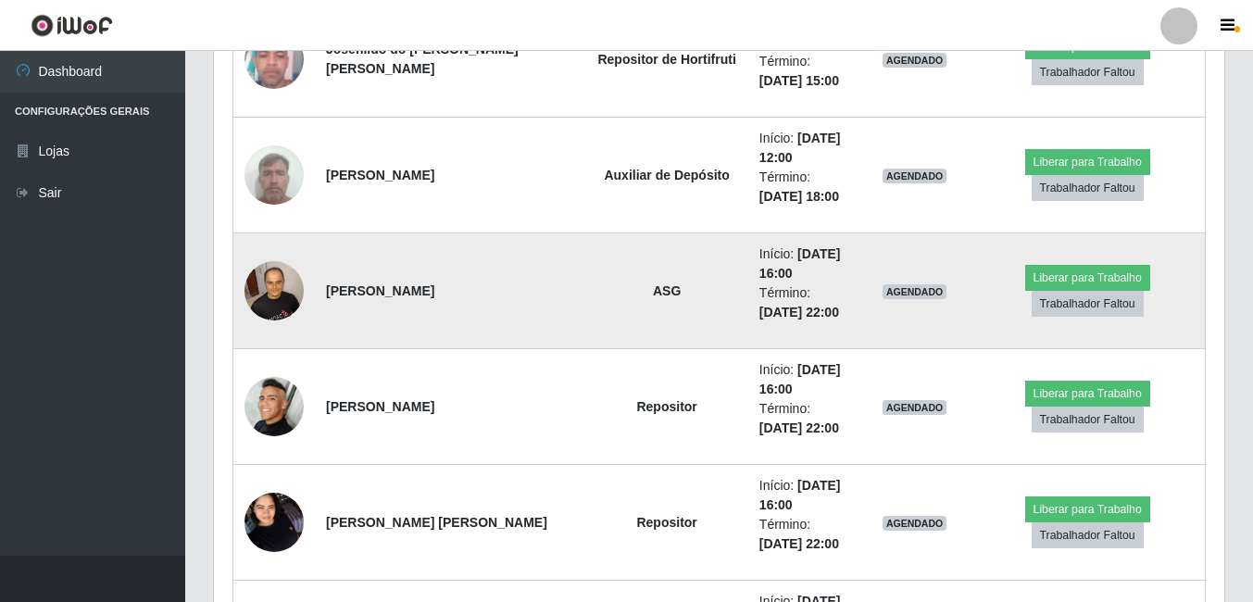
click at [283, 306] on img at bounding box center [273, 290] width 59 height 79
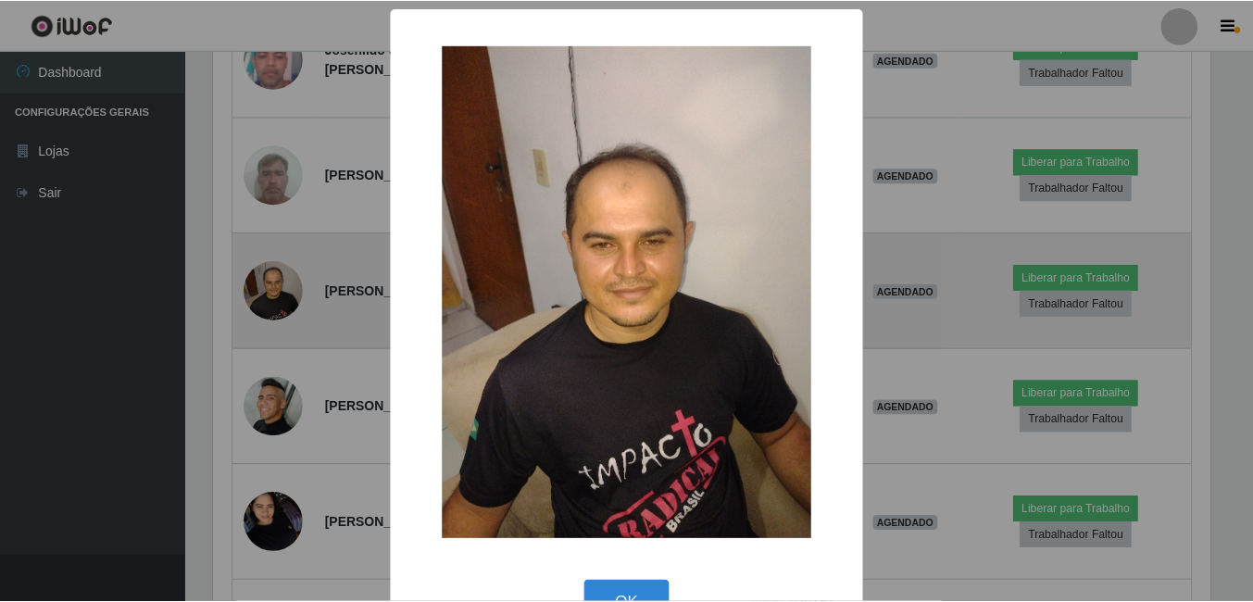
scroll to position [384, 1001]
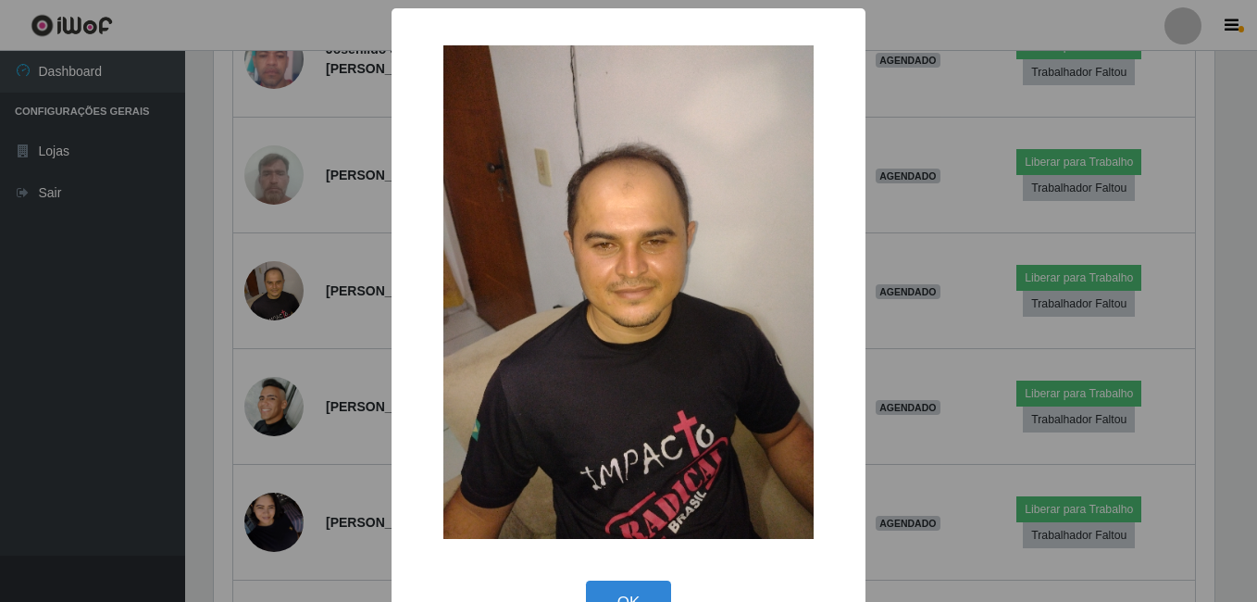
click at [279, 315] on div "× OK Cancel" at bounding box center [628, 301] width 1257 height 602
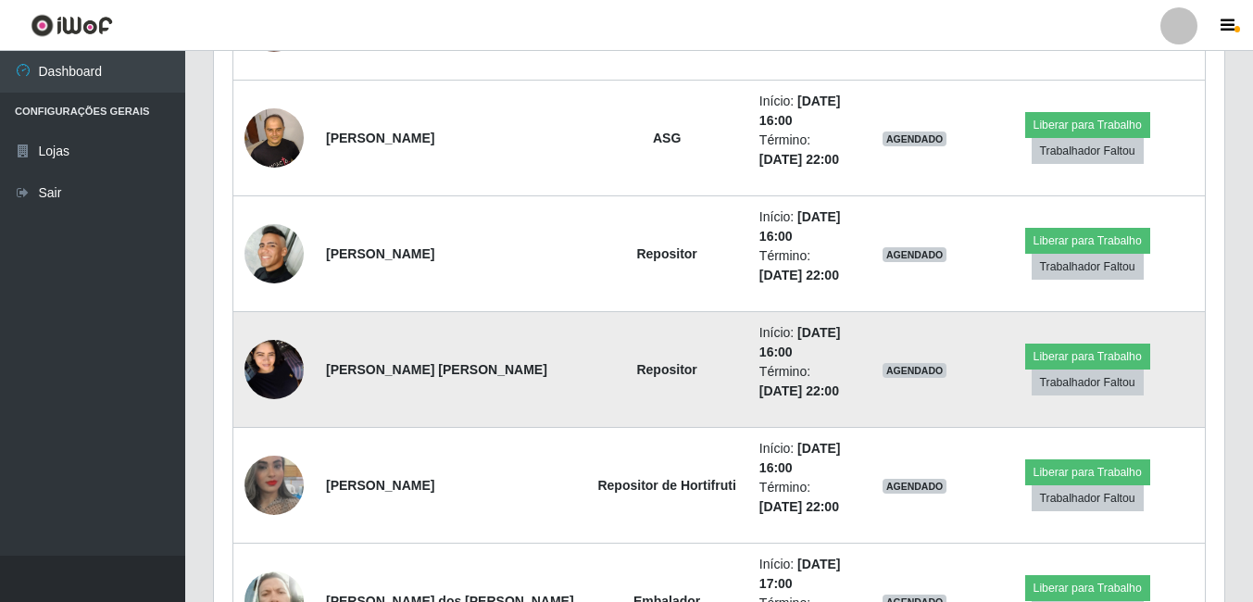
scroll to position [9443, 0]
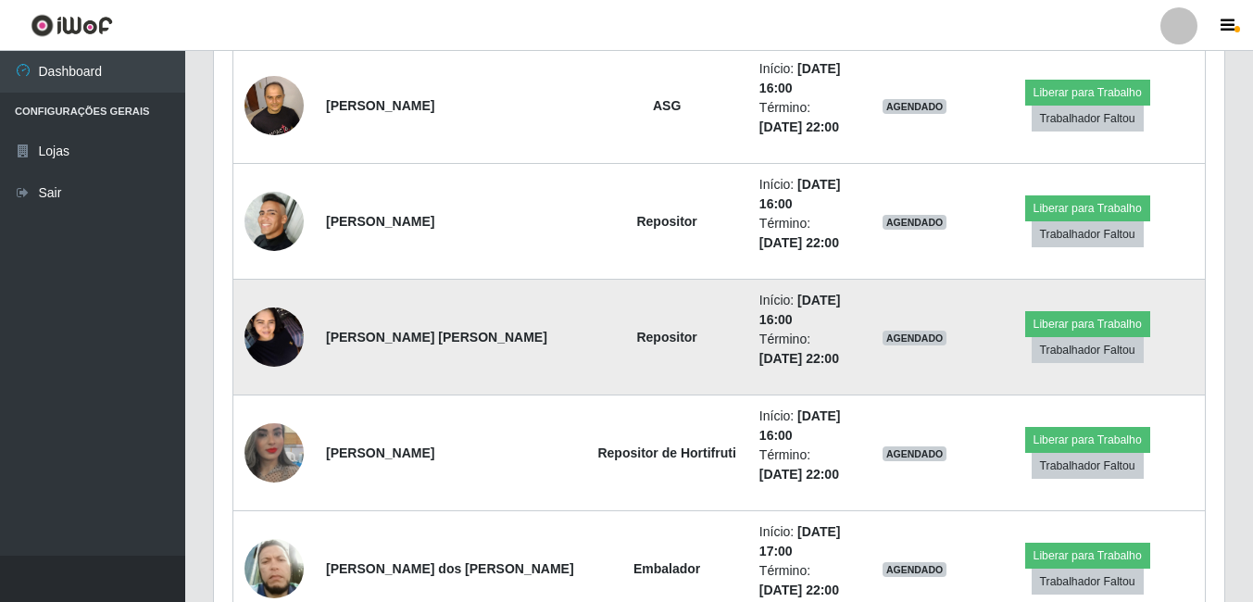
click at [265, 329] on img at bounding box center [273, 336] width 59 height 79
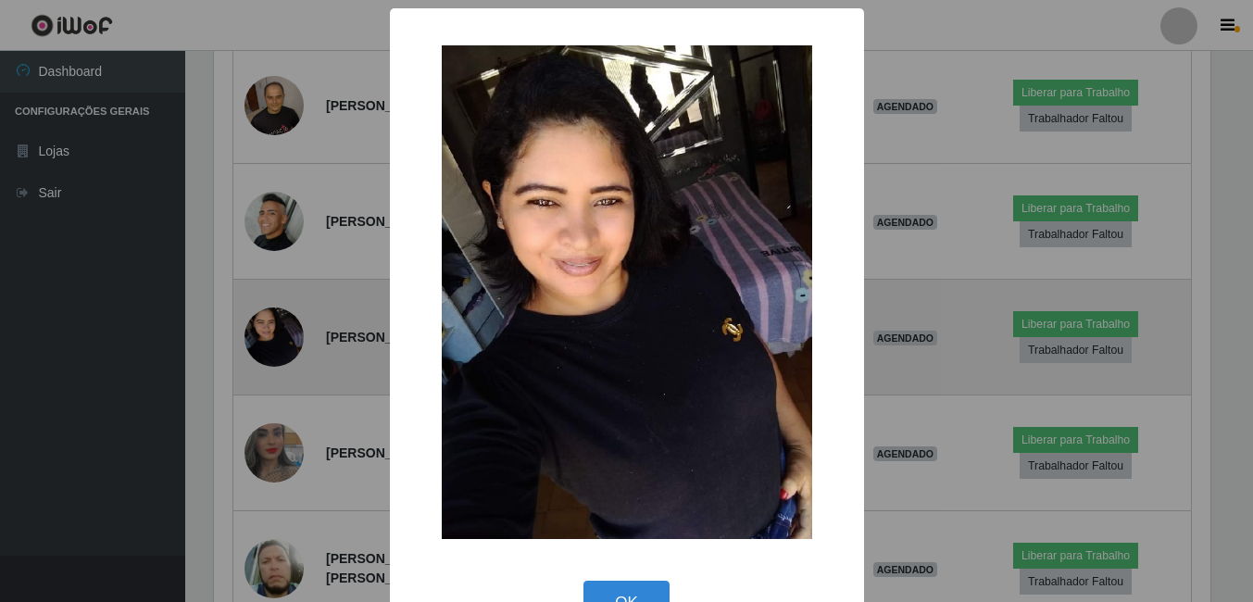
scroll to position [384, 1001]
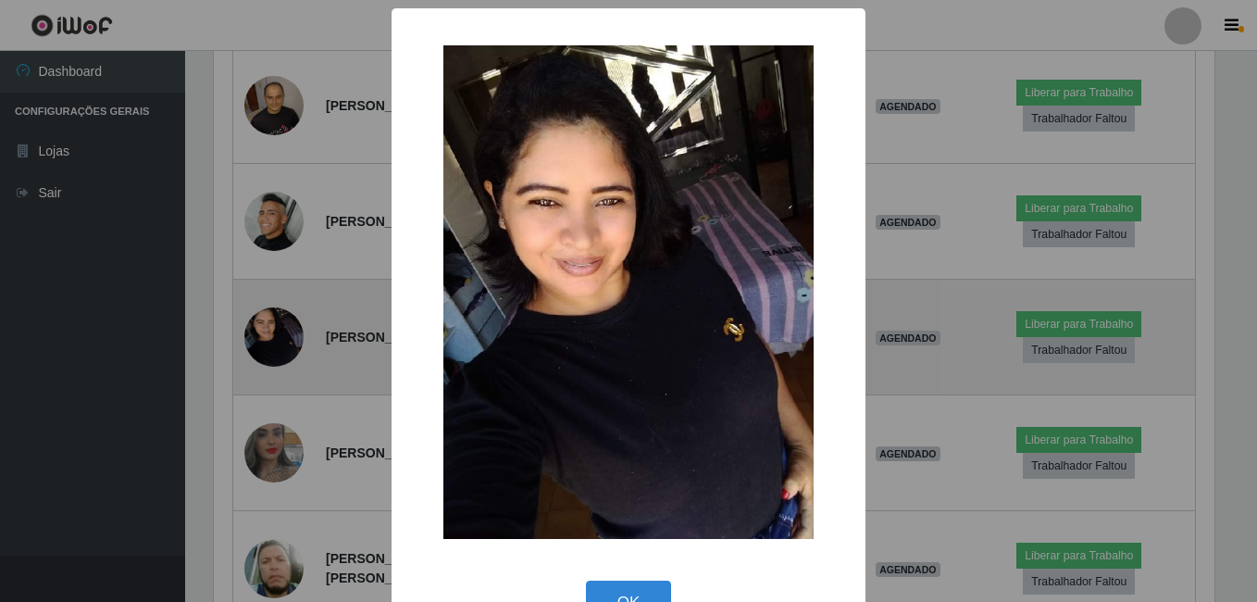
click at [265, 329] on div "× OK Cancel" at bounding box center [628, 301] width 1257 height 602
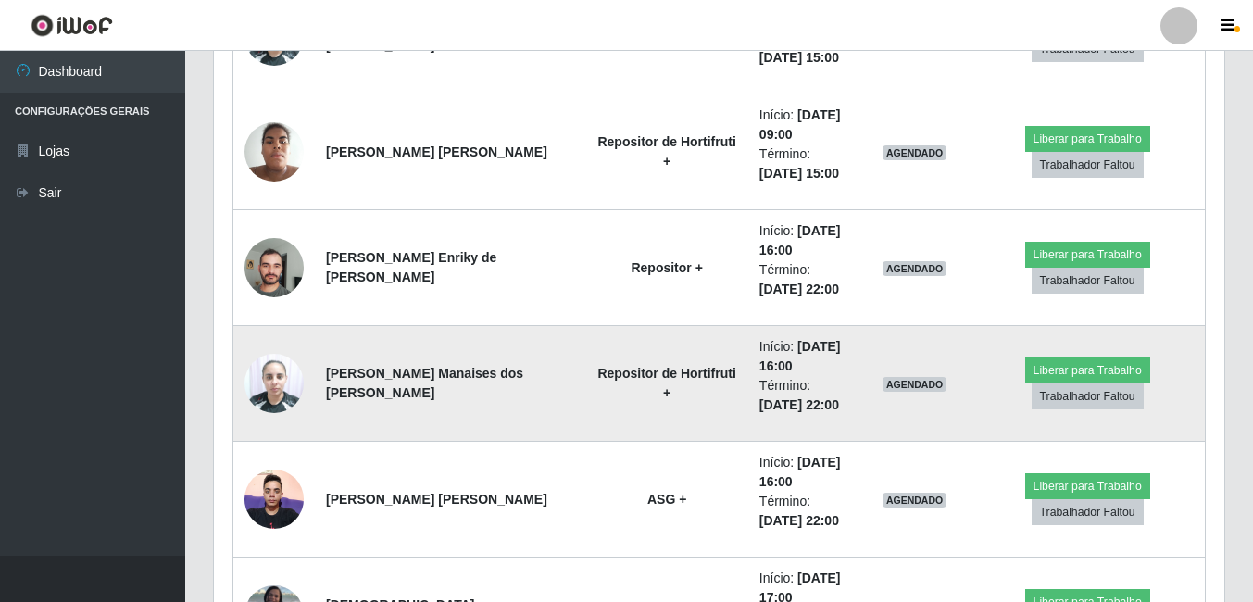
scroll to position [11110, 0]
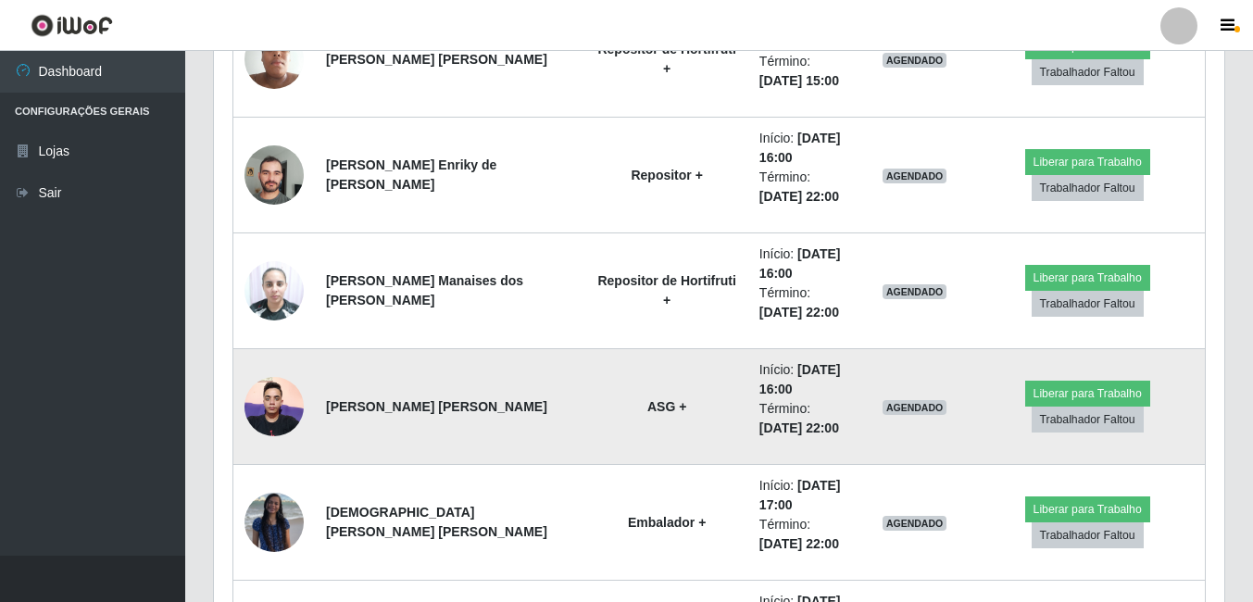
click at [243, 406] on td at bounding box center [274, 407] width 82 height 116
click at [298, 396] on img at bounding box center [273, 406] width 59 height 79
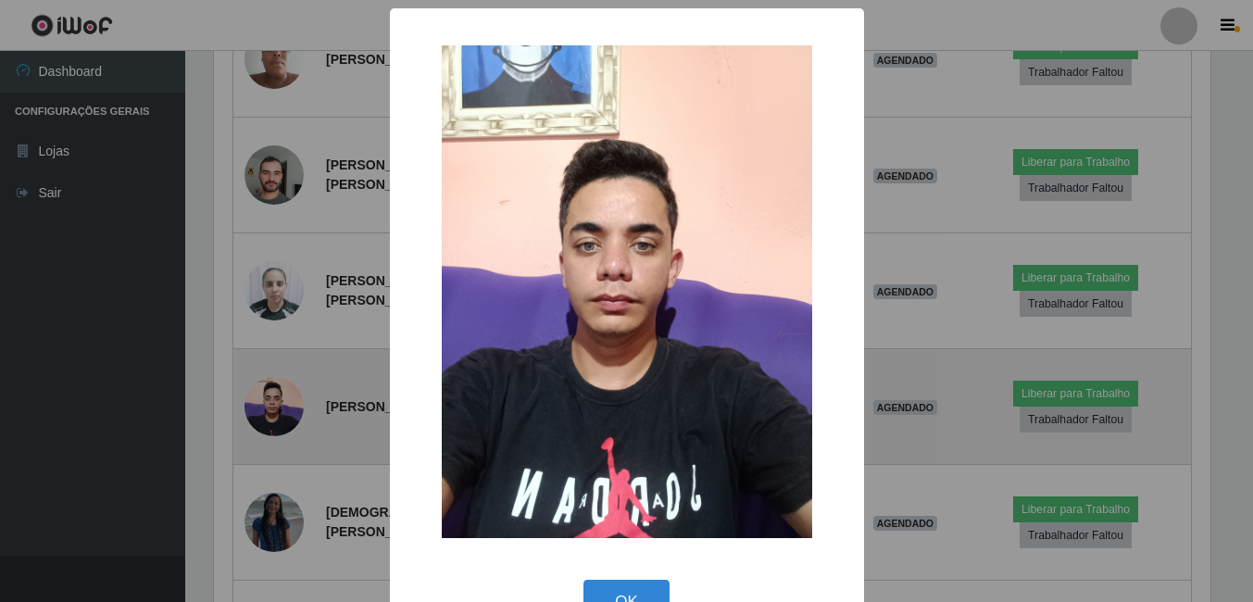
scroll to position [384, 1001]
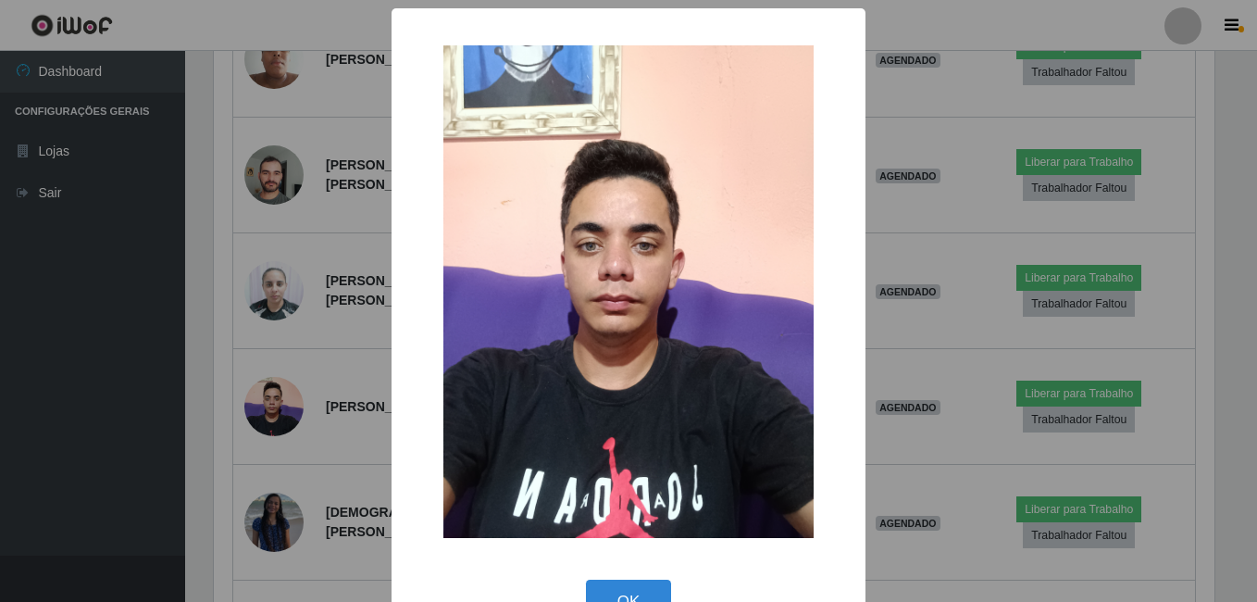
click at [302, 395] on div "× OK Cancel" at bounding box center [628, 301] width 1257 height 602
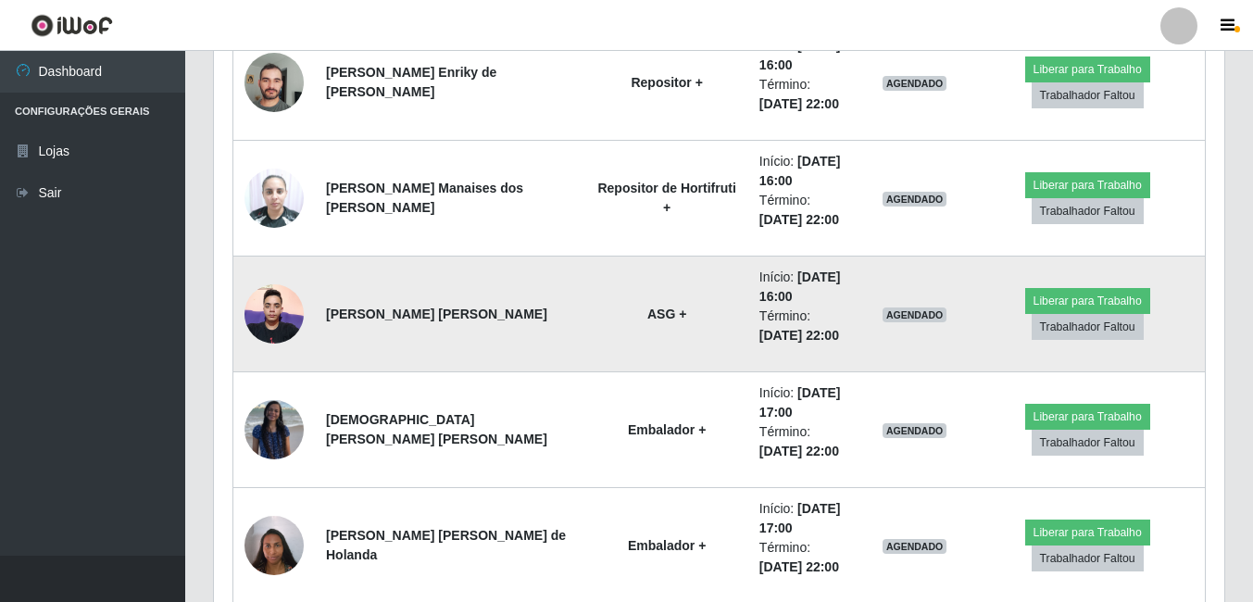
scroll to position [11295, 0]
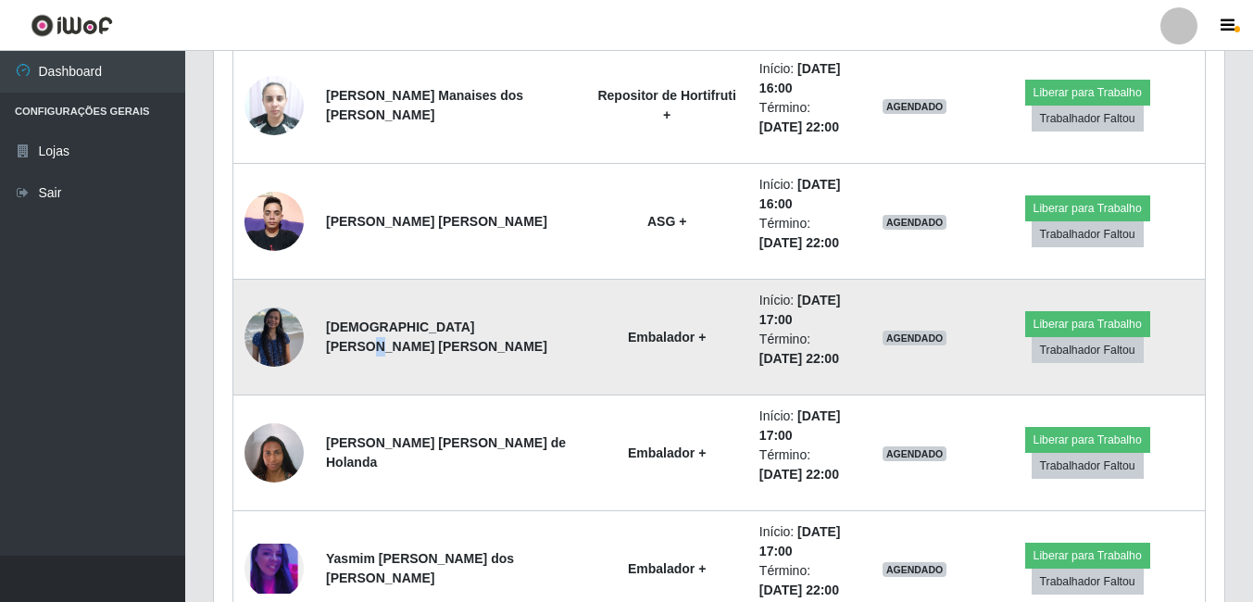
click at [484, 348] on td "Thais Domingos Silva Santos" at bounding box center [450, 338] width 270 height 116
drag, startPoint x: 484, startPoint y: 348, endPoint x: 419, endPoint y: 370, distance: 68.5
click at [419, 370] on td "Thais Domingos Silva Santos" at bounding box center [450, 338] width 270 height 116
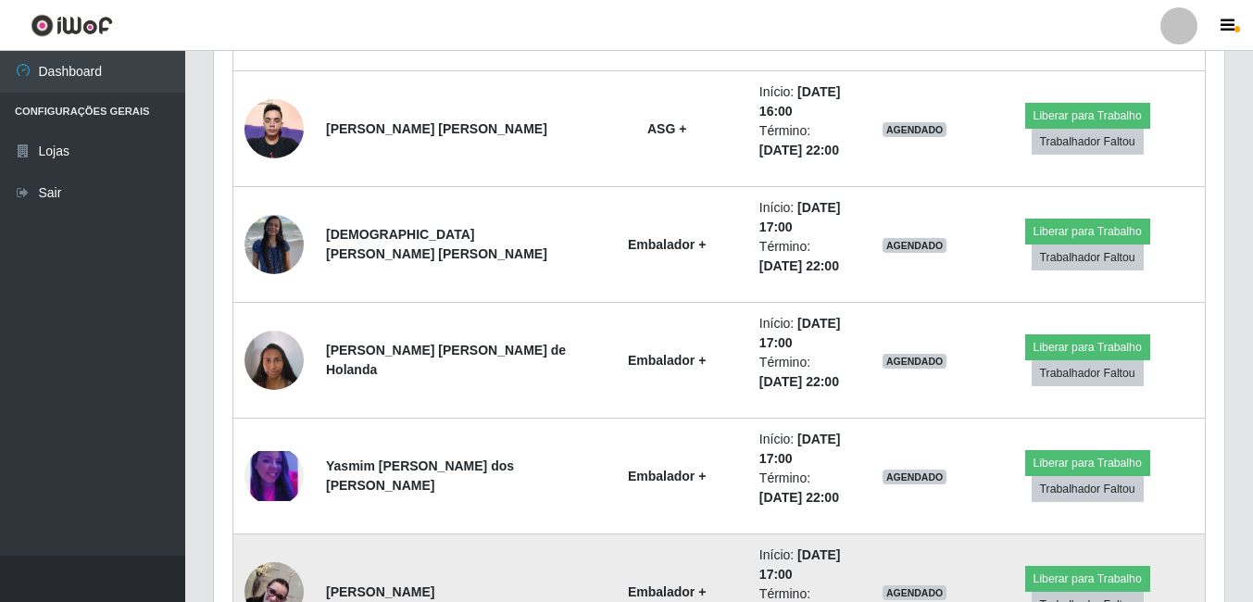
scroll to position [11758, 0]
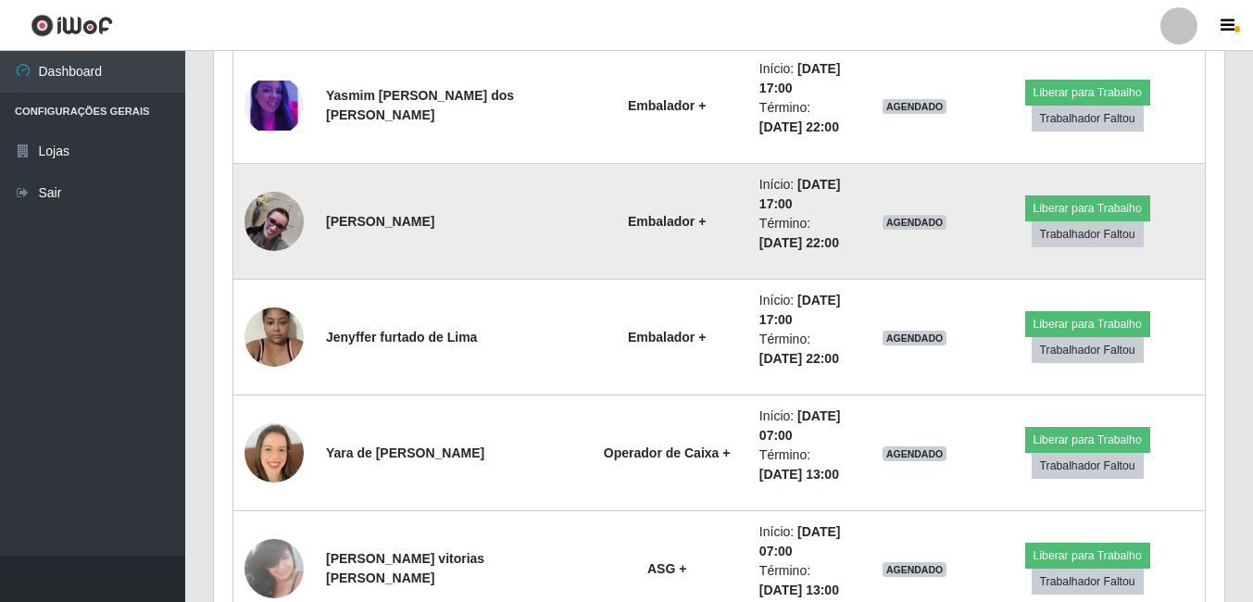
click at [290, 229] on img at bounding box center [273, 221] width 59 height 59
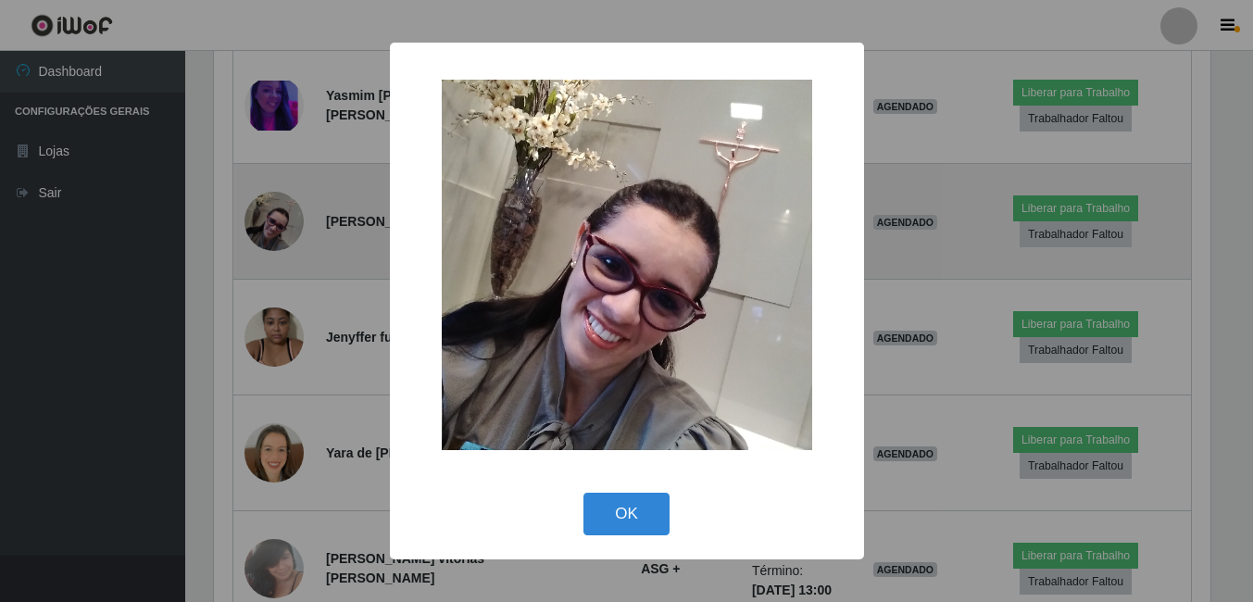
scroll to position [384, 1001]
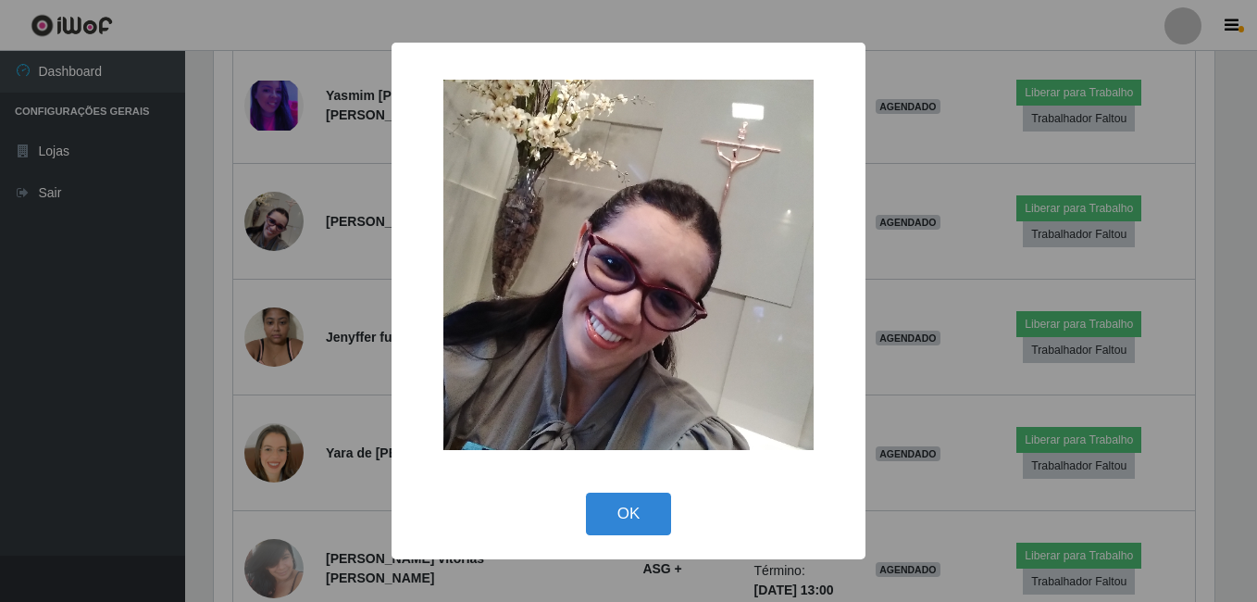
click at [292, 237] on div "× OK Cancel" at bounding box center [628, 301] width 1257 height 602
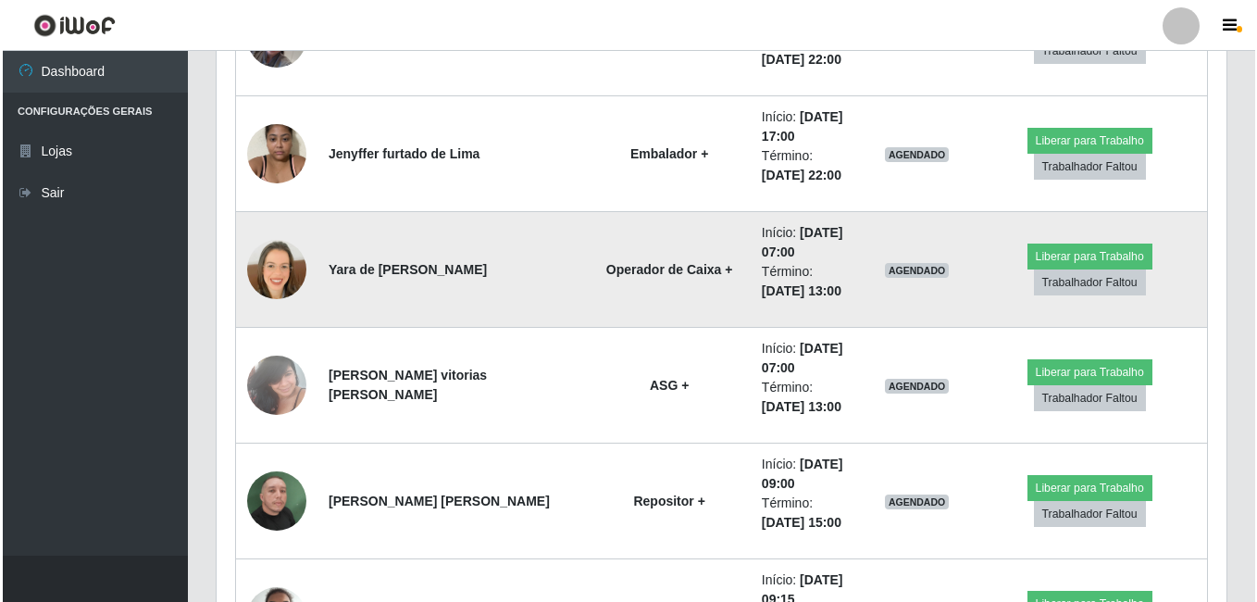
scroll to position [12035, 0]
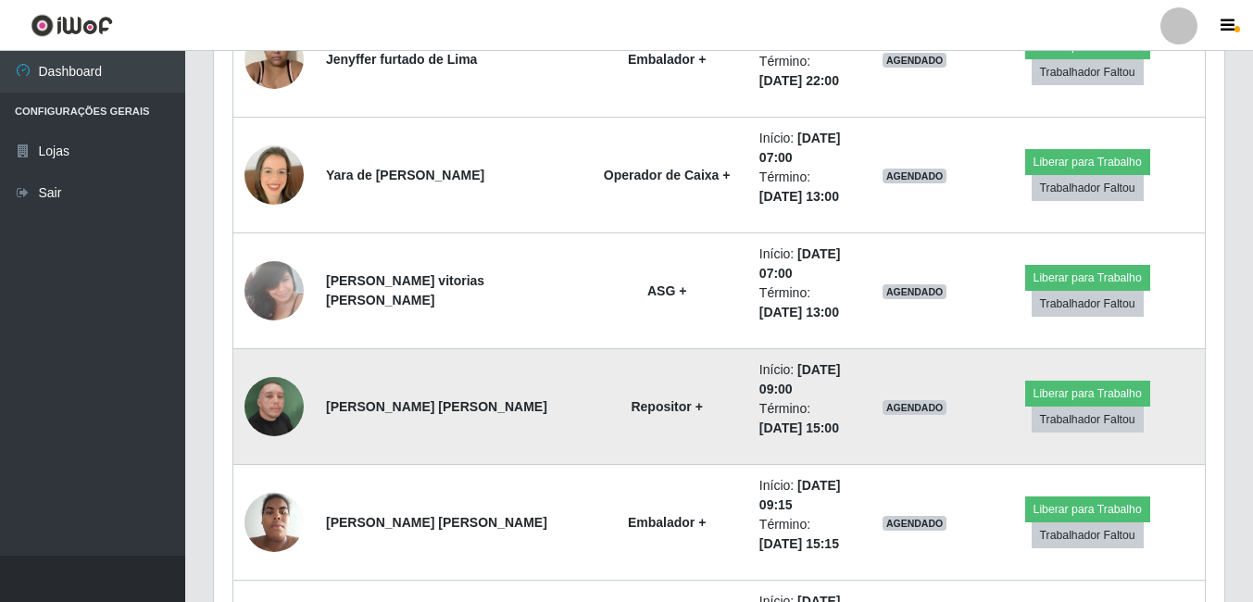
click at [293, 369] on td at bounding box center [274, 407] width 82 height 116
click at [269, 409] on img at bounding box center [273, 407] width 59 height 106
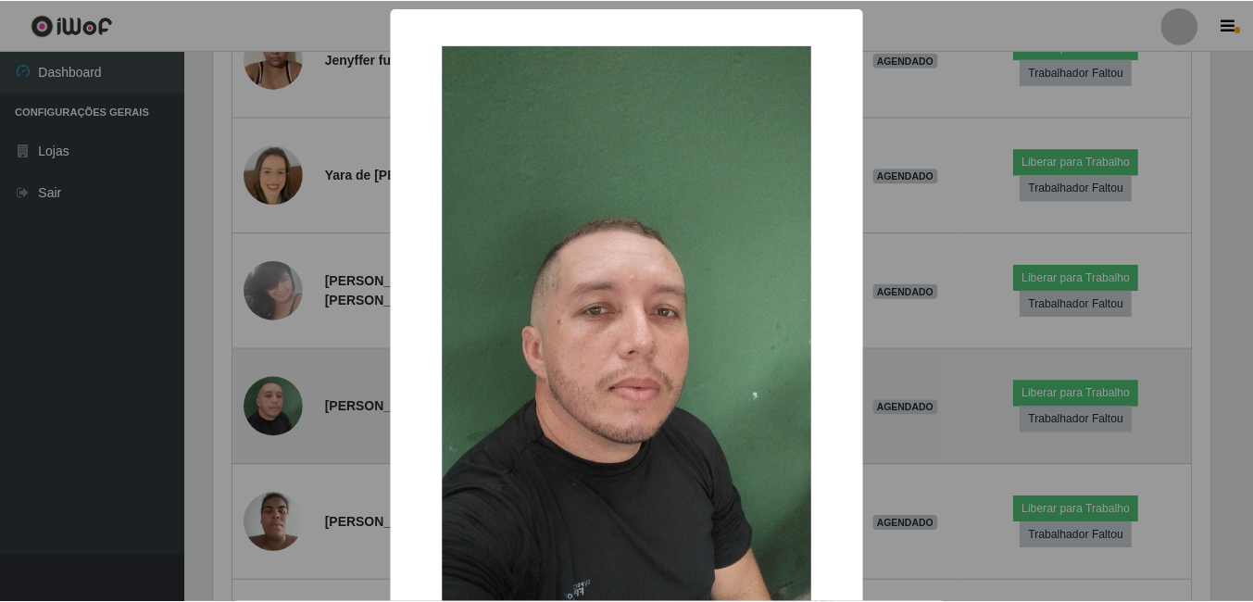
scroll to position [384, 1001]
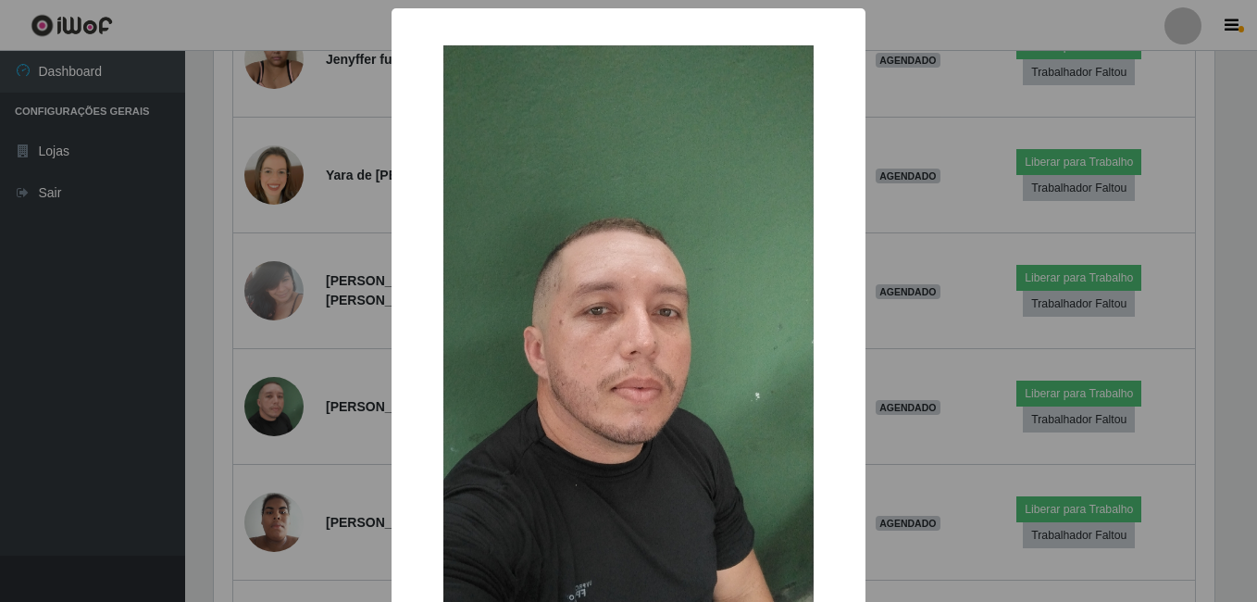
click at [290, 418] on div "× OK Cancel" at bounding box center [628, 301] width 1257 height 602
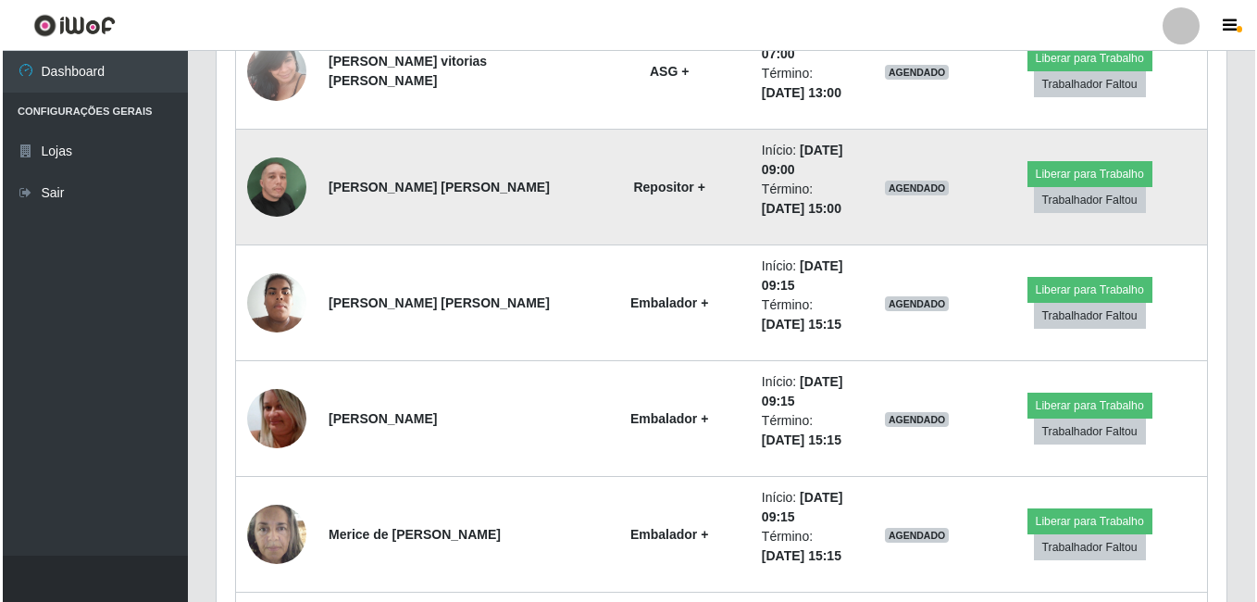
scroll to position [0, 0]
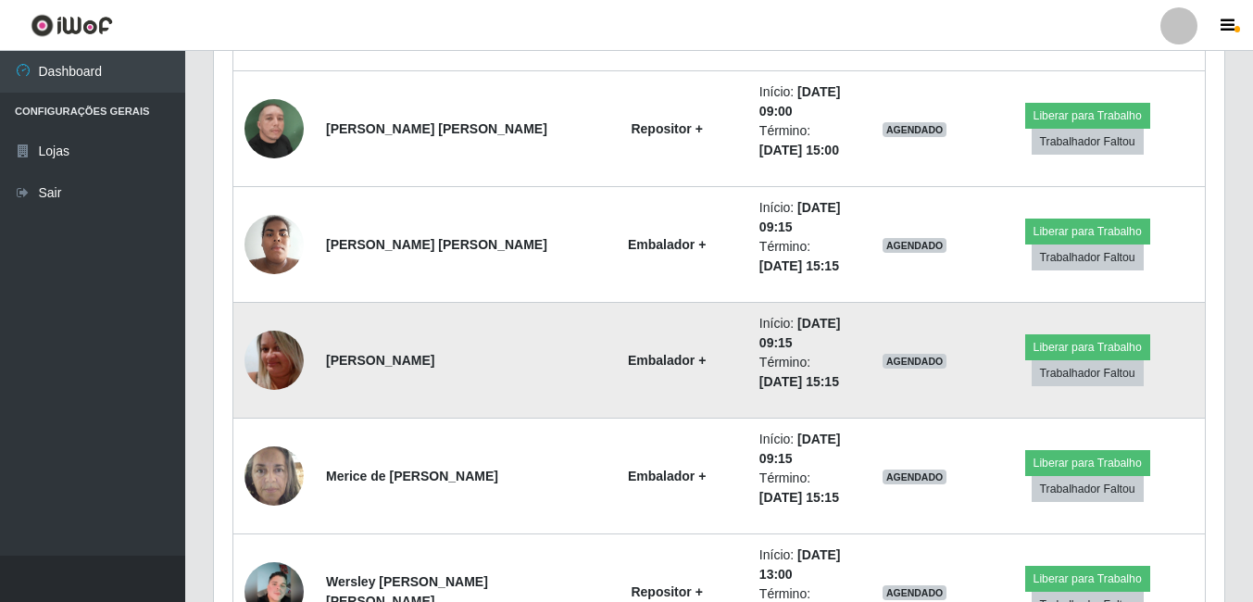
click at [272, 312] on td at bounding box center [274, 361] width 82 height 116
click at [263, 357] on img at bounding box center [273, 360] width 59 height 101
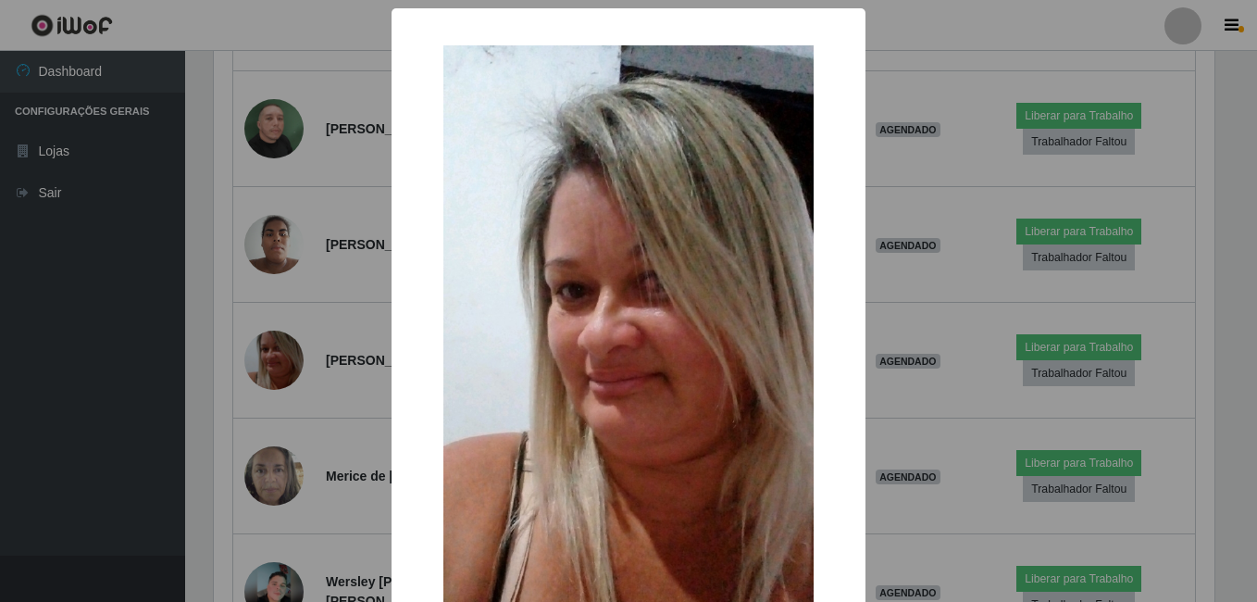
click at [280, 384] on div "× OK Cancel" at bounding box center [628, 301] width 1257 height 602
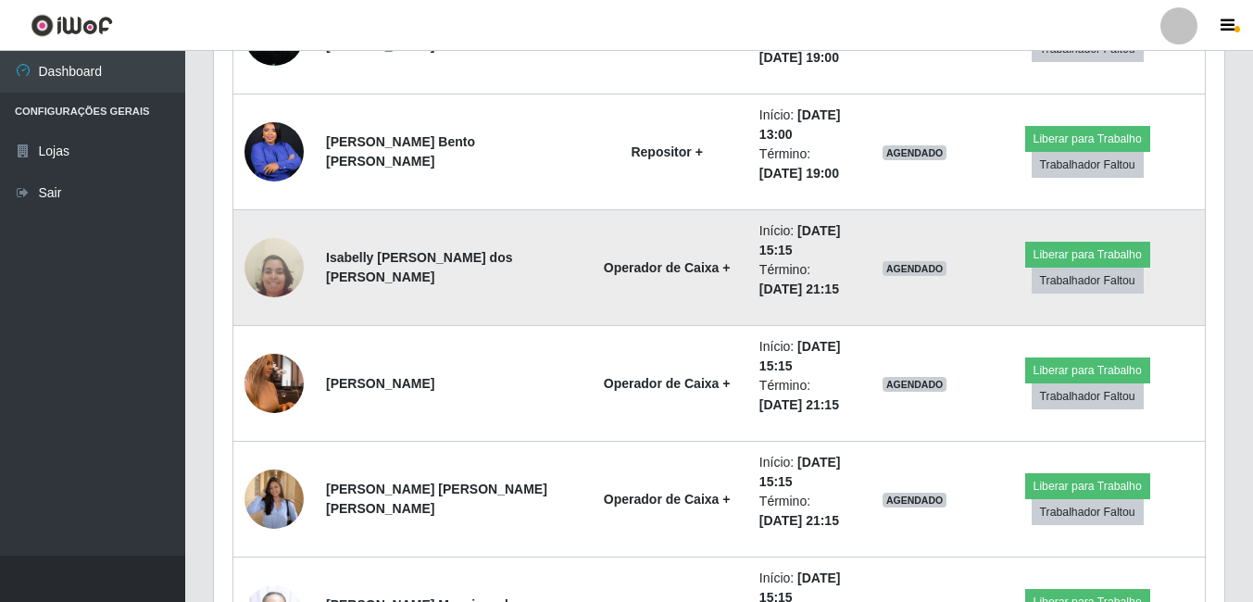
click at [290, 227] on td at bounding box center [274, 268] width 82 height 116
click at [256, 293] on td at bounding box center [274, 268] width 82 height 116
click at [274, 275] on img at bounding box center [273, 268] width 59 height 80
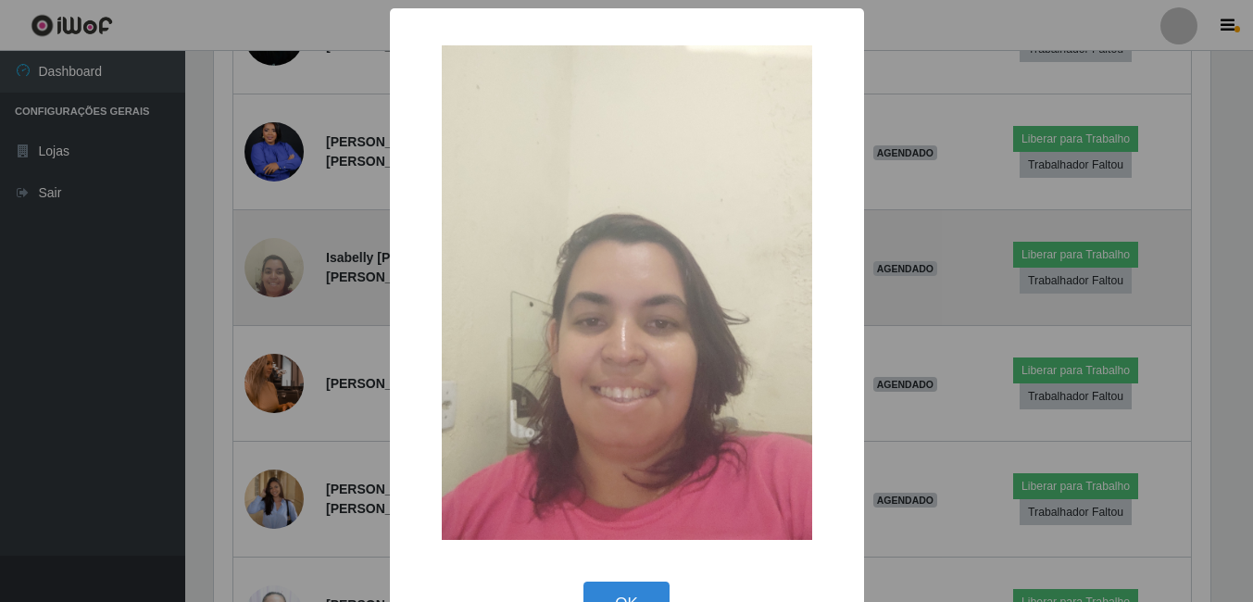
scroll to position [925415, 924798]
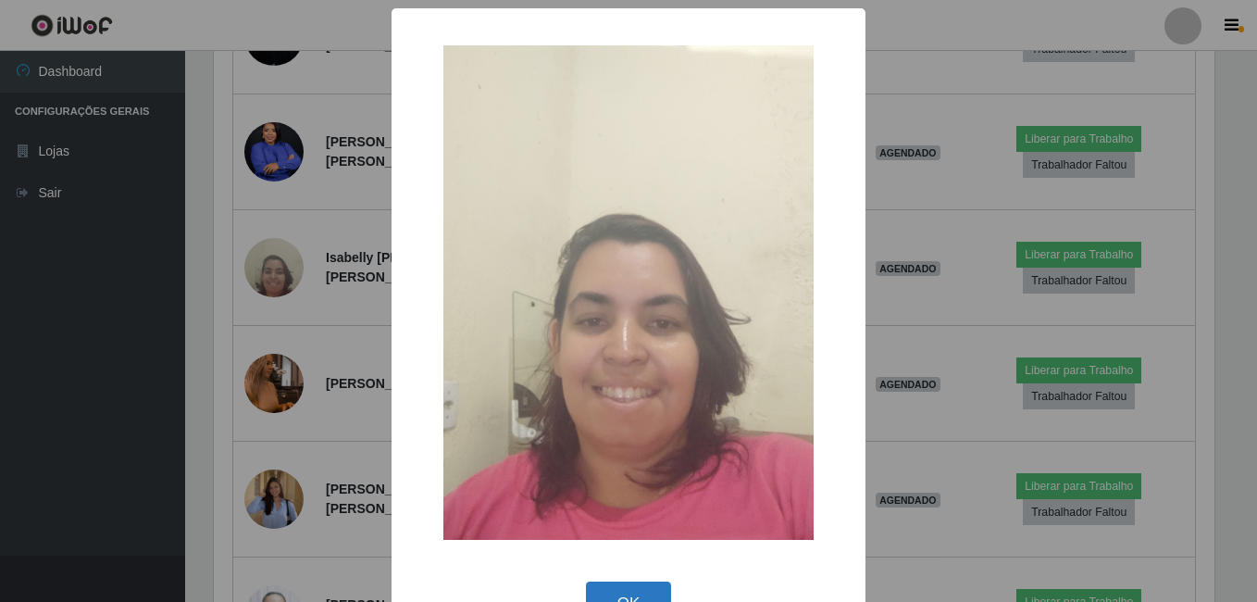
click at [648, 594] on button "OK" at bounding box center [629, 603] width 86 height 44
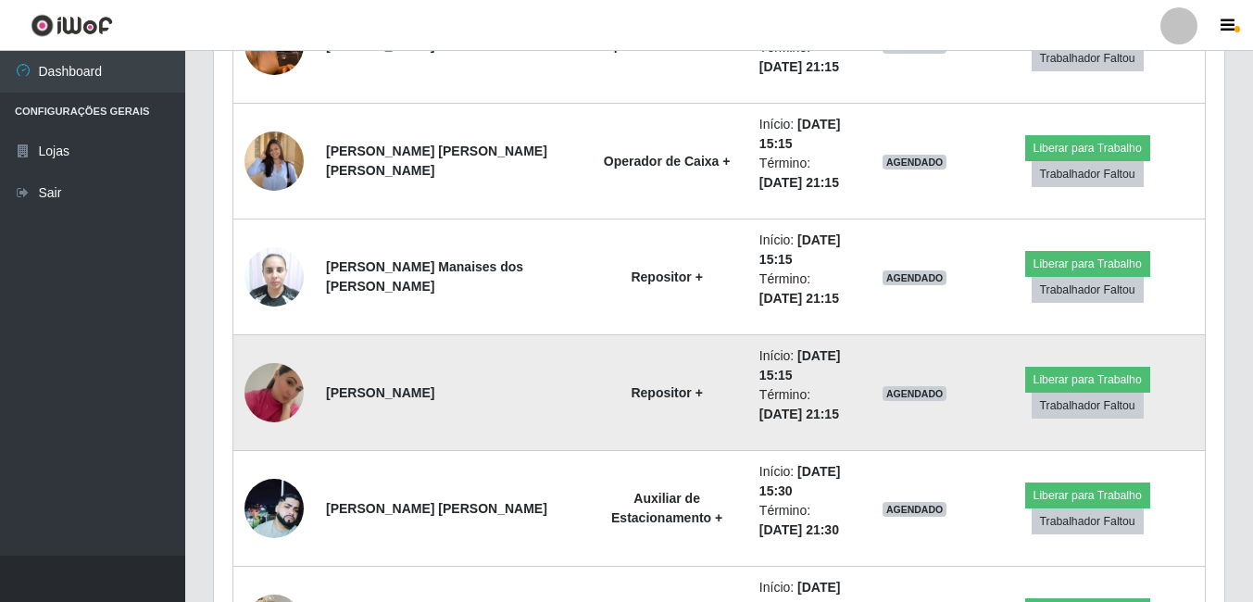
scroll to position [13332, 0]
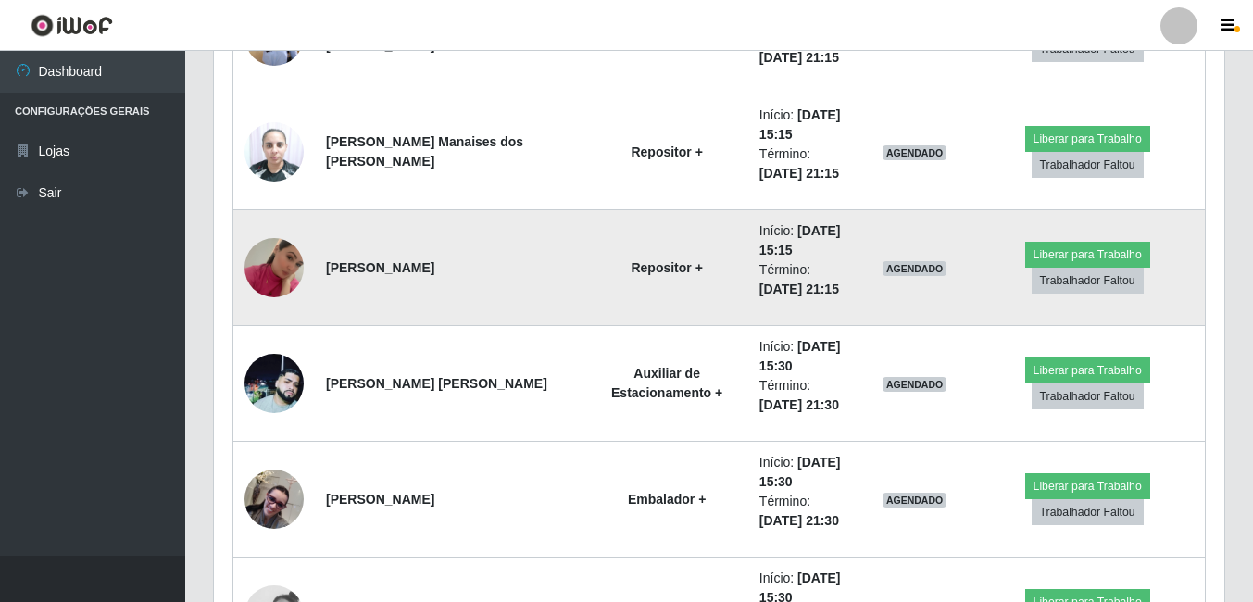
click at [276, 277] on img at bounding box center [273, 268] width 59 height 106
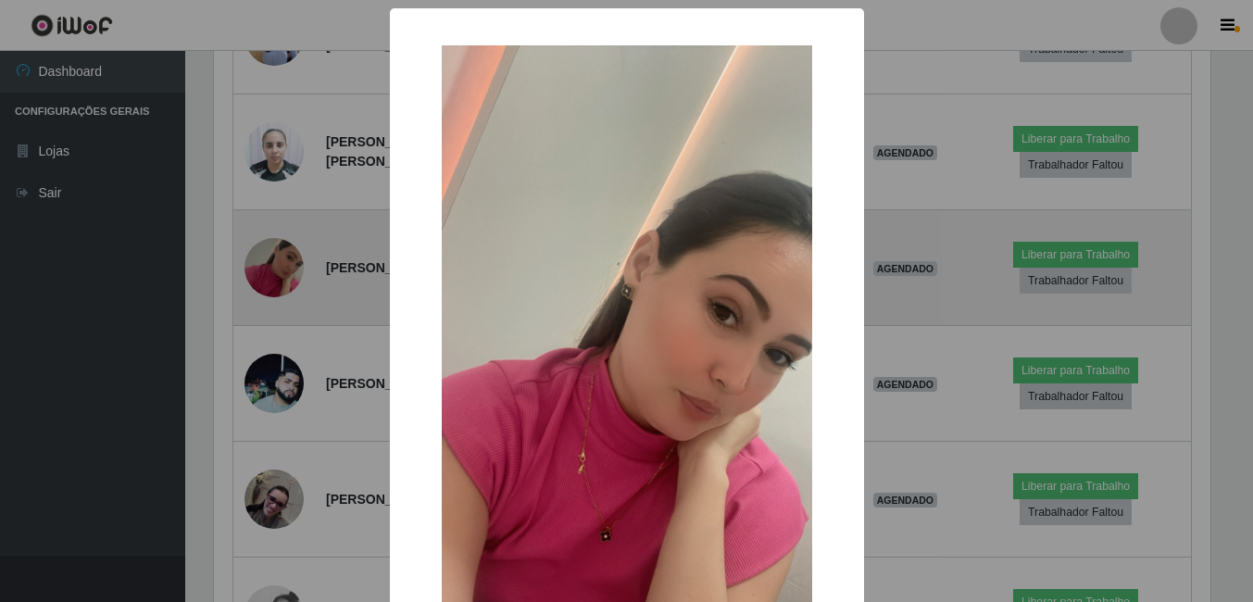
scroll to position [384, 1001]
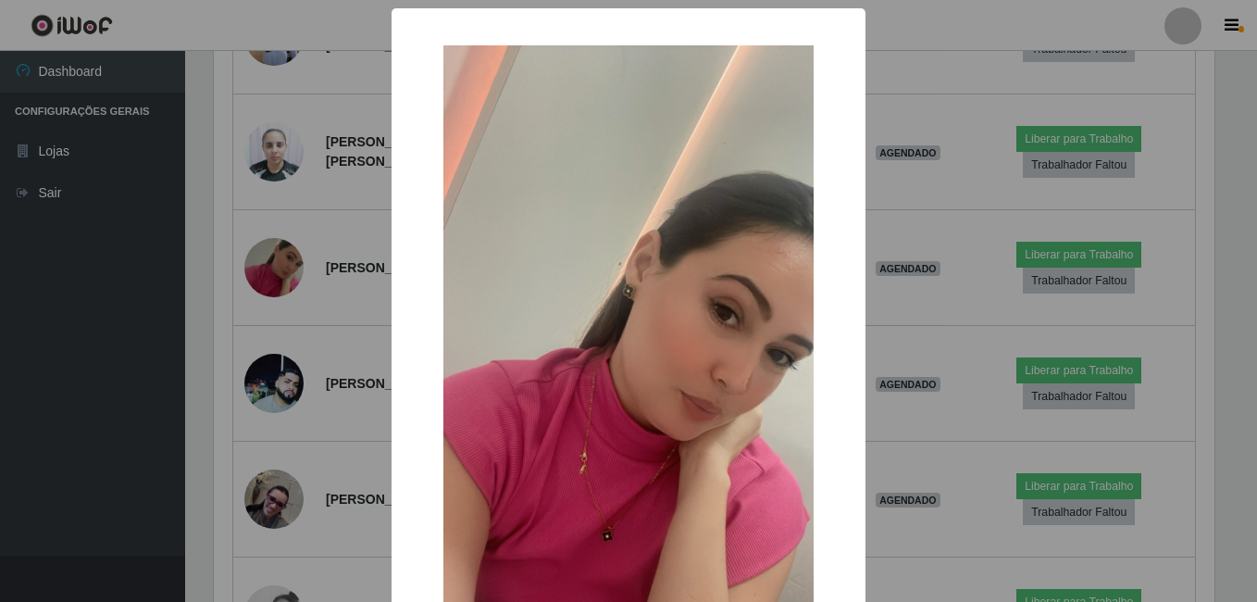
click at [276, 277] on div "× OK Cancel" at bounding box center [628, 301] width 1257 height 602
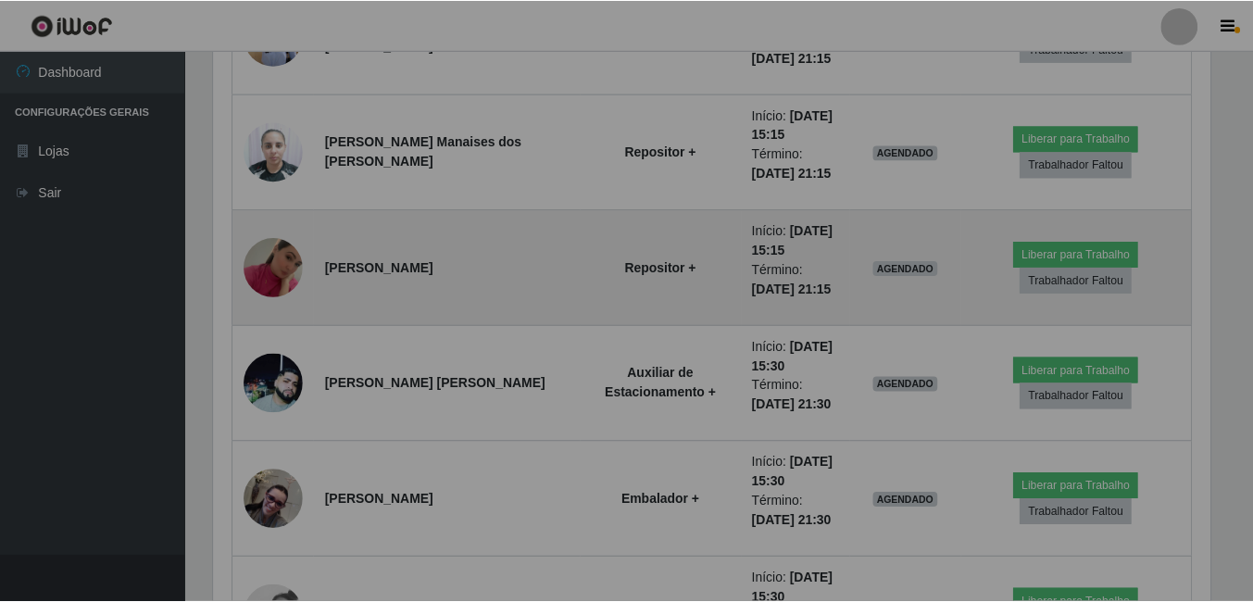
scroll to position [925415, 924789]
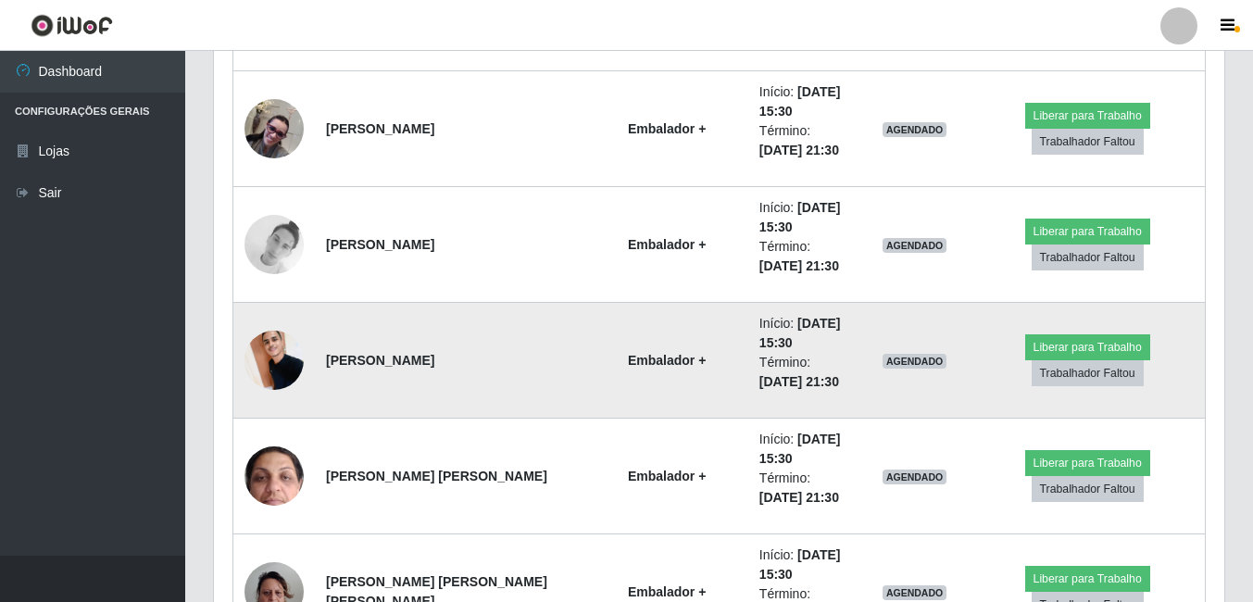
click at [274, 384] on img at bounding box center [273, 359] width 59 height 79
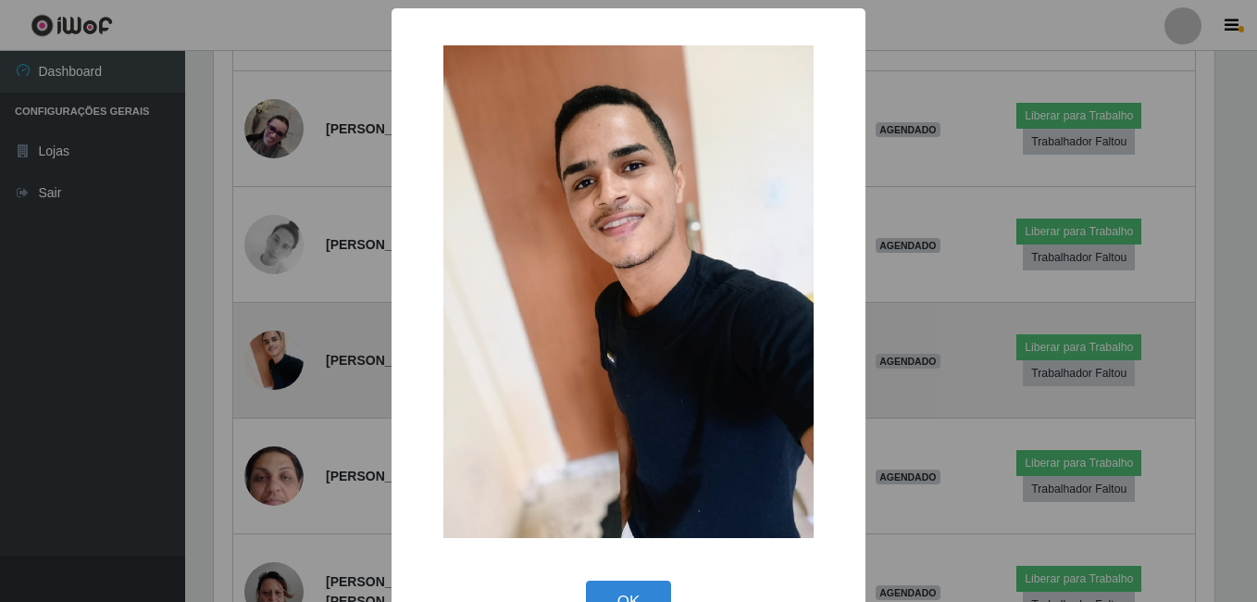
click at [274, 384] on div "× OK Cancel" at bounding box center [628, 301] width 1257 height 602
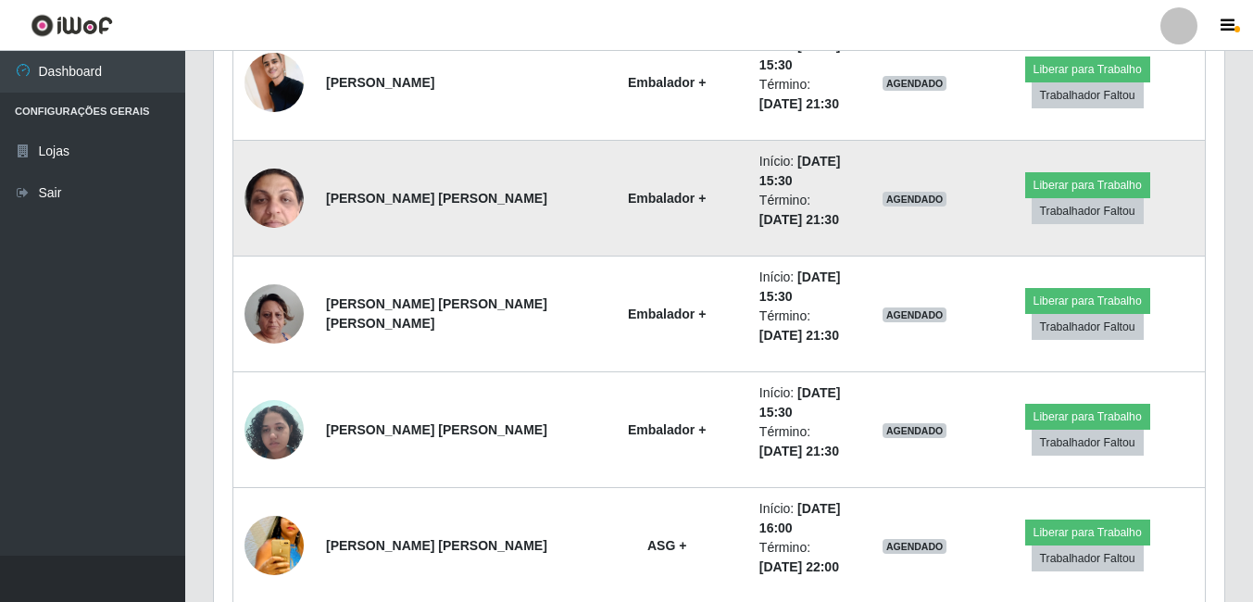
click at [293, 222] on td at bounding box center [274, 199] width 82 height 116
click at [286, 224] on img at bounding box center [273, 197] width 59 height 131
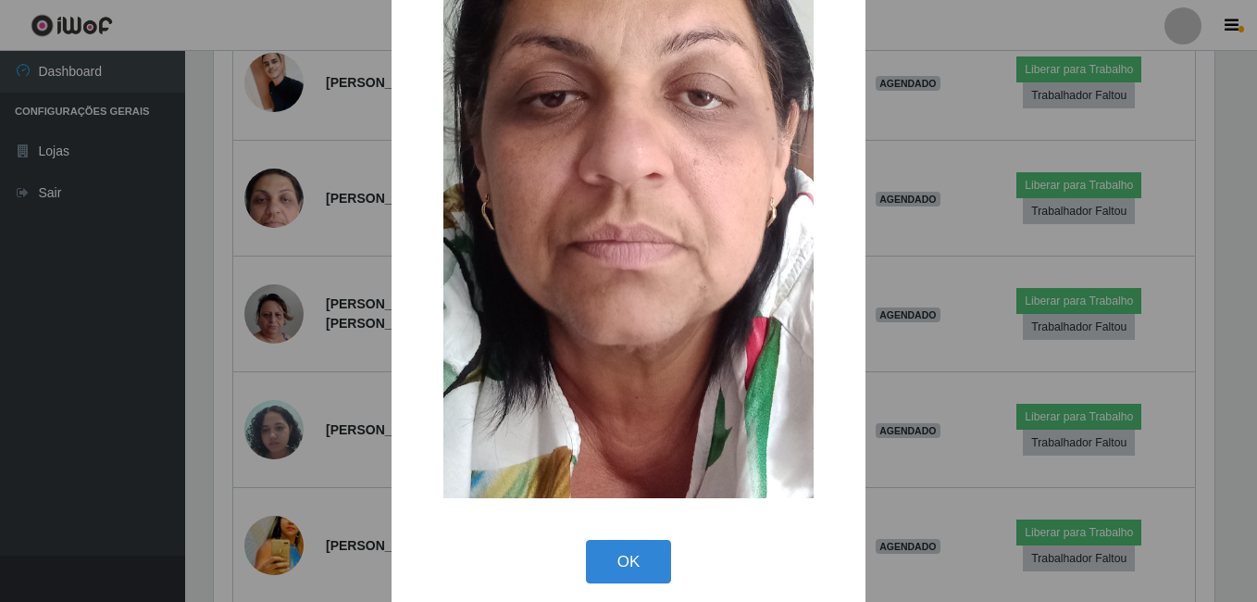
click at [301, 257] on div "× OK Cancel" at bounding box center [628, 301] width 1257 height 602
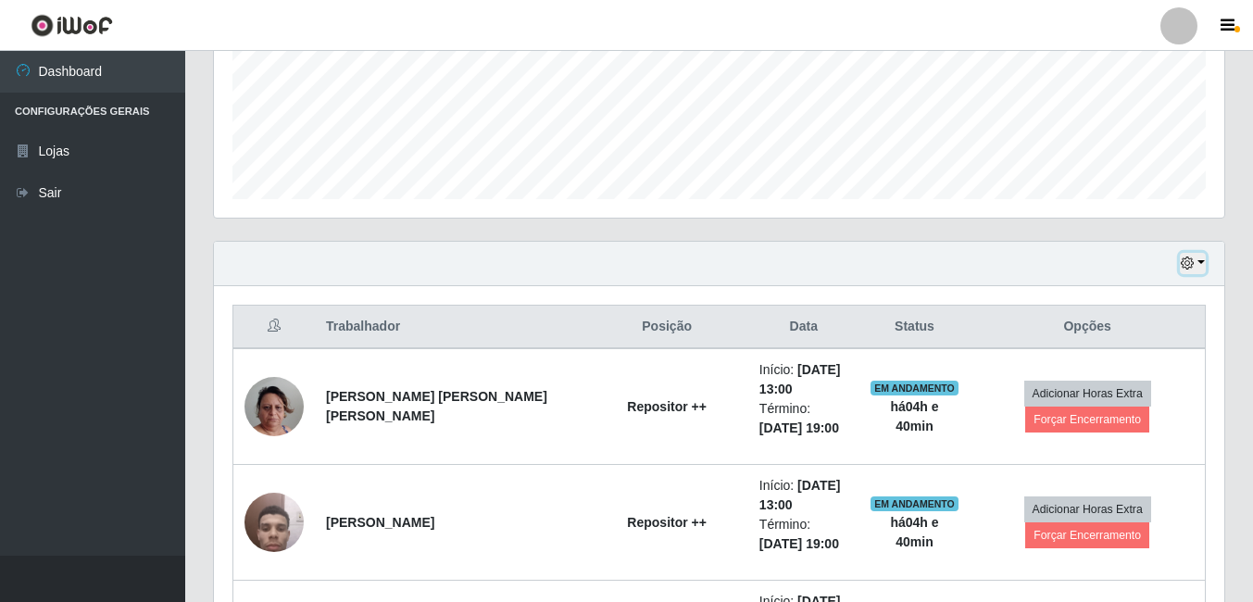
click at [1192, 271] on button "button" at bounding box center [1192, 263] width 26 height 21
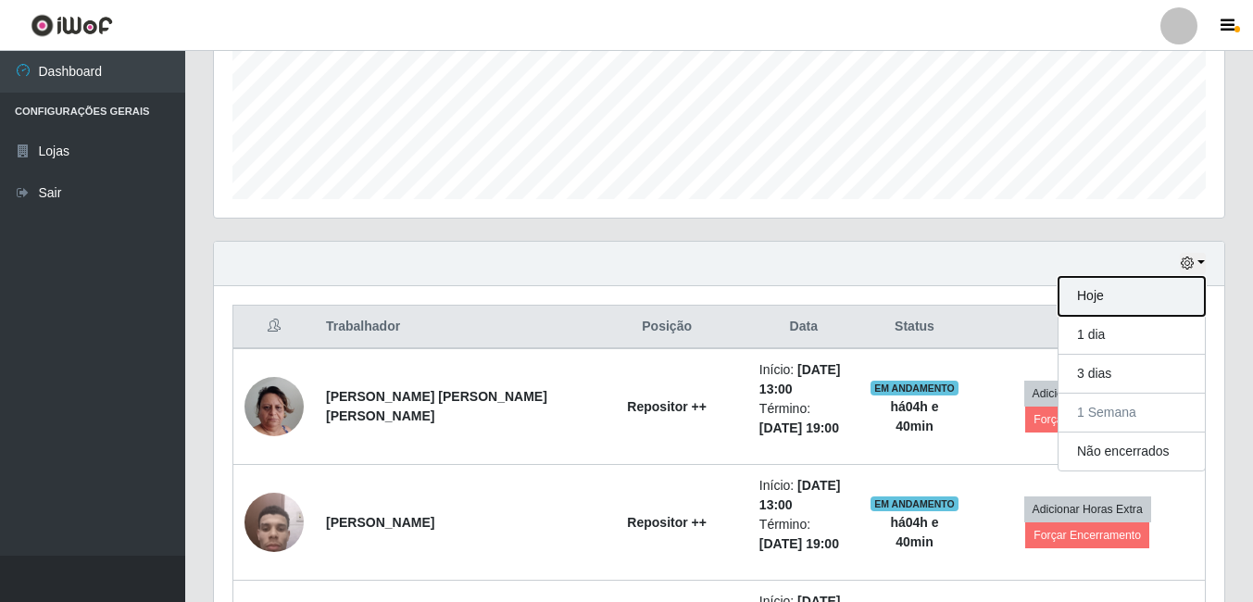
click at [1161, 291] on button "Hoje" at bounding box center [1131, 296] width 146 height 39
